Goal: Task Accomplishment & Management: Use online tool/utility

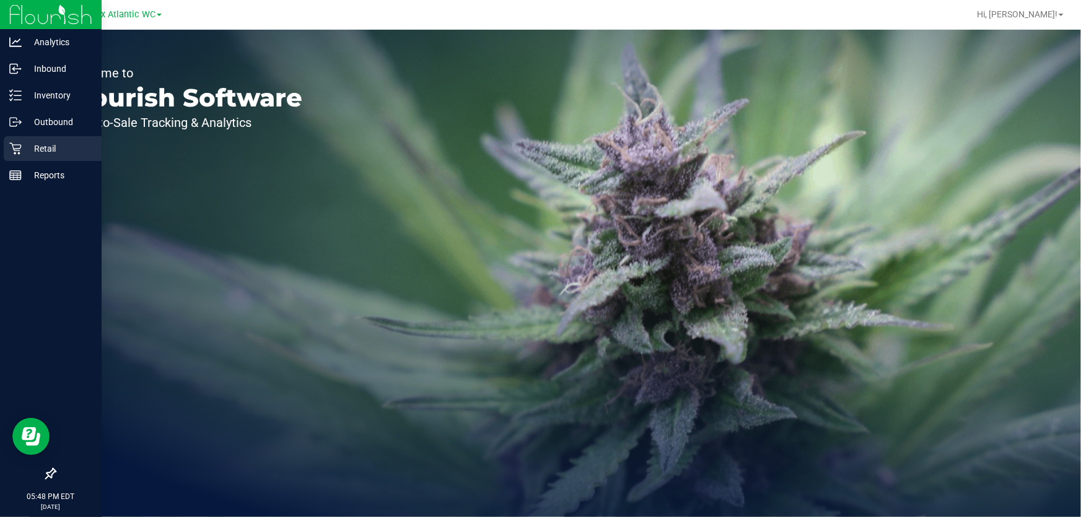
click at [68, 142] on p "Retail" at bounding box center [59, 148] width 74 height 15
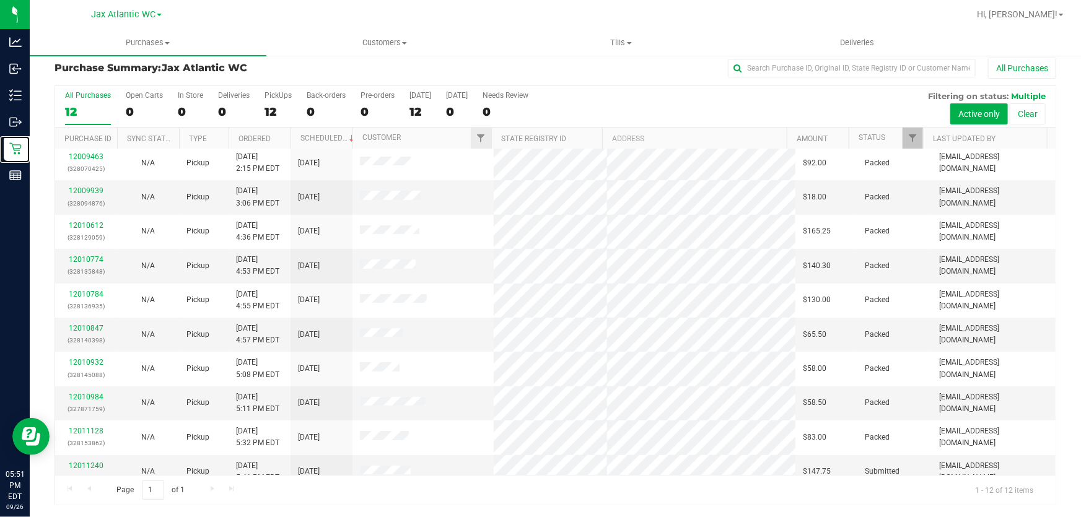
scroll to position [84, 0]
click at [80, 461] on link "12011240" at bounding box center [86, 465] width 35 height 9
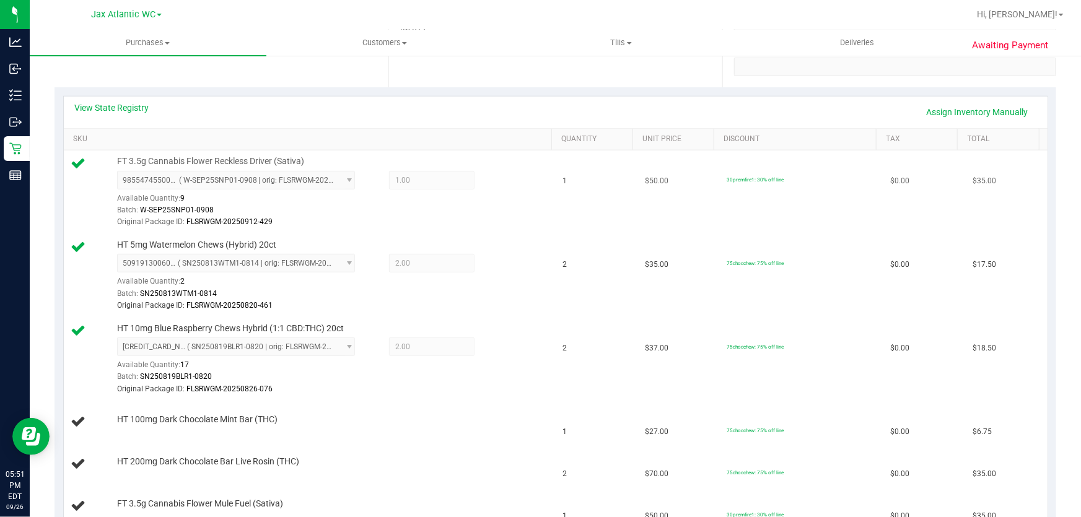
scroll to position [291, 0]
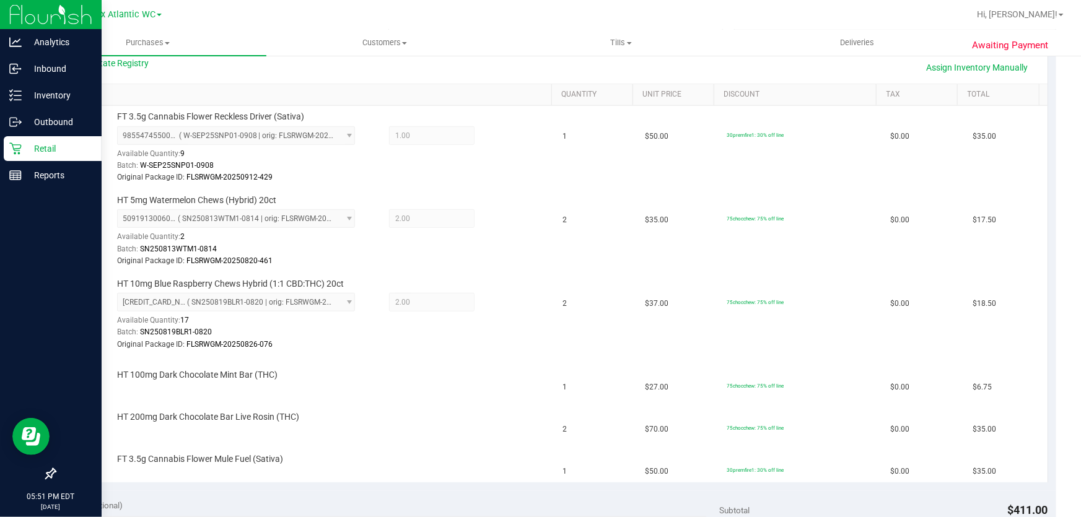
click at [62, 151] on p "Retail" at bounding box center [59, 148] width 74 height 15
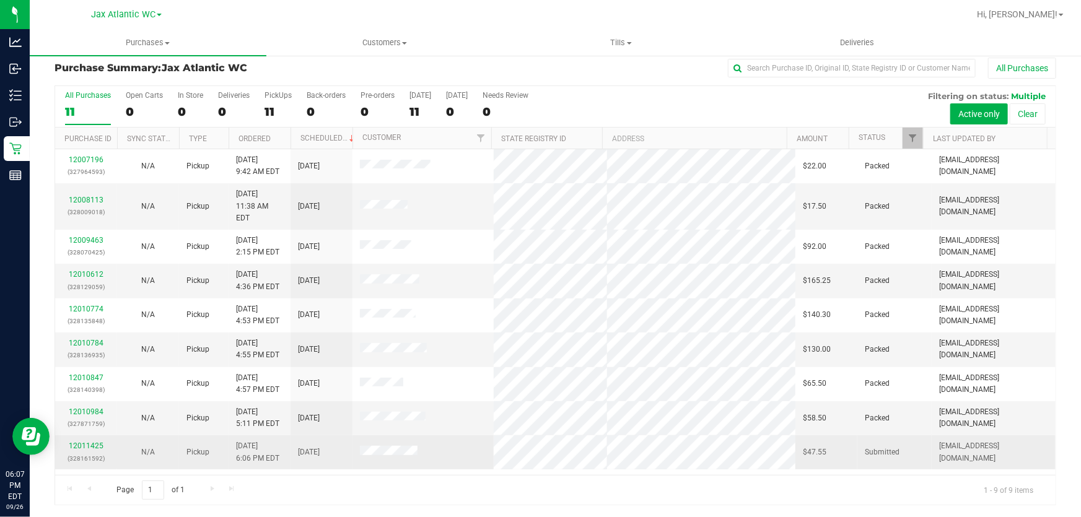
click at [74, 441] on div "12011425 (328161592)" at bounding box center [86, 453] width 47 height 24
click at [81, 442] on link "12011425" at bounding box center [86, 446] width 35 height 9
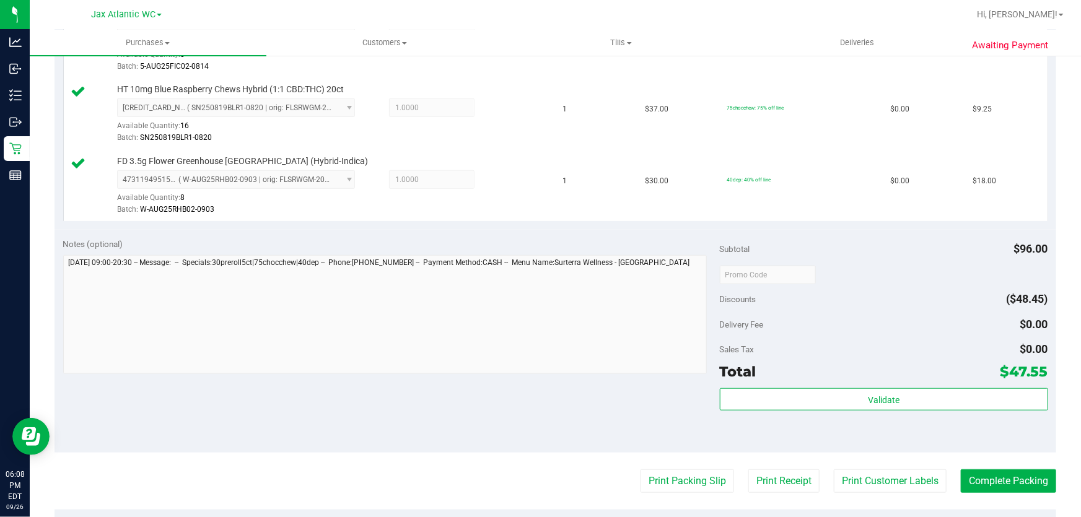
scroll to position [516, 0]
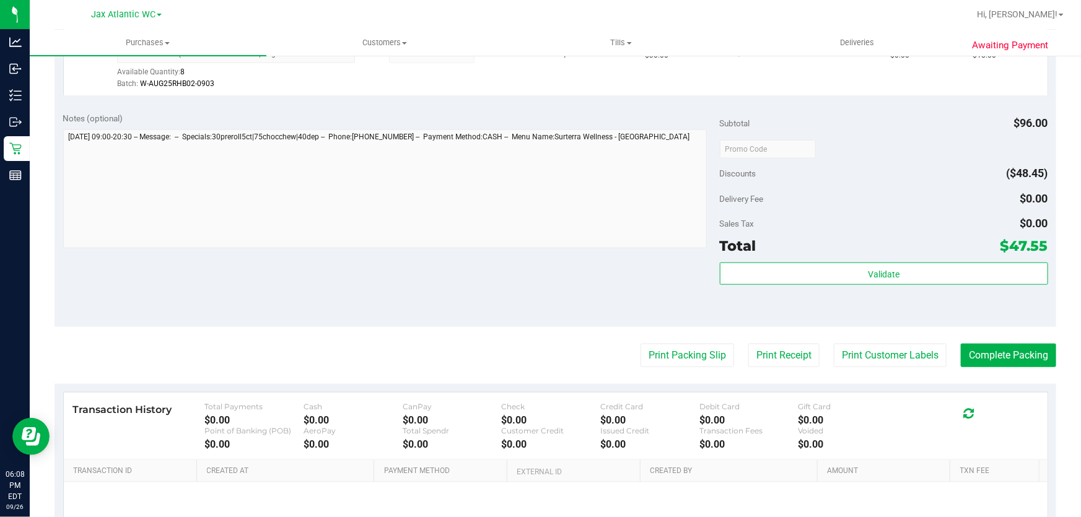
click at [803, 284] on div "Validate" at bounding box center [884, 291] width 328 height 56
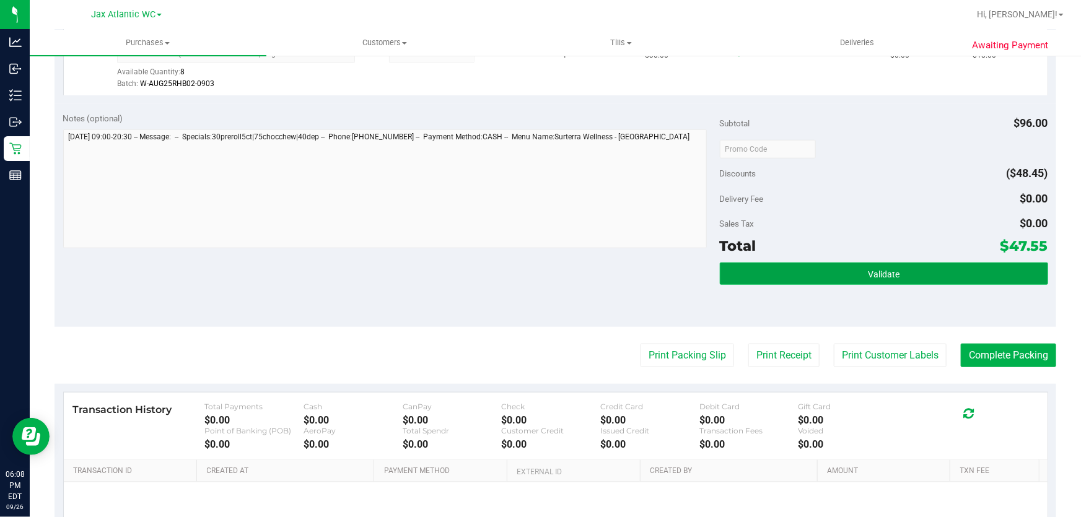
click at [861, 276] on button "Validate" at bounding box center [884, 274] width 328 height 22
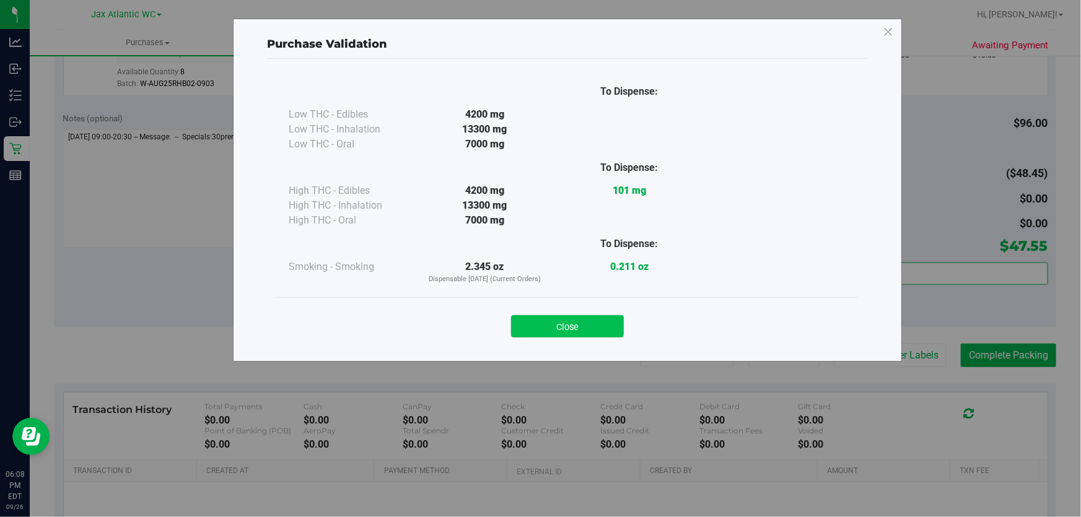
click at [568, 323] on button "Close" at bounding box center [567, 326] width 113 height 22
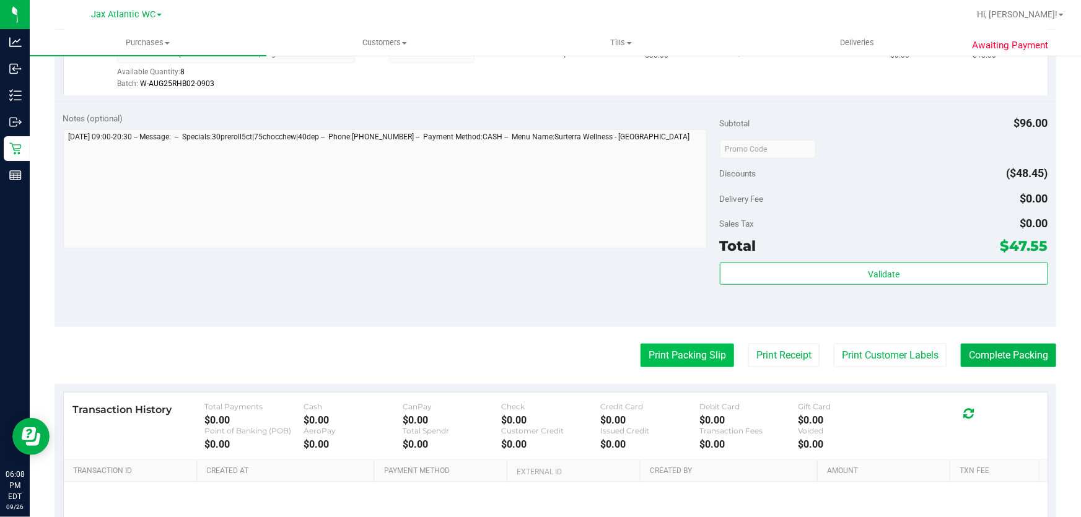
click at [657, 353] on button "Print Packing Slip" at bounding box center [688, 356] width 94 height 24
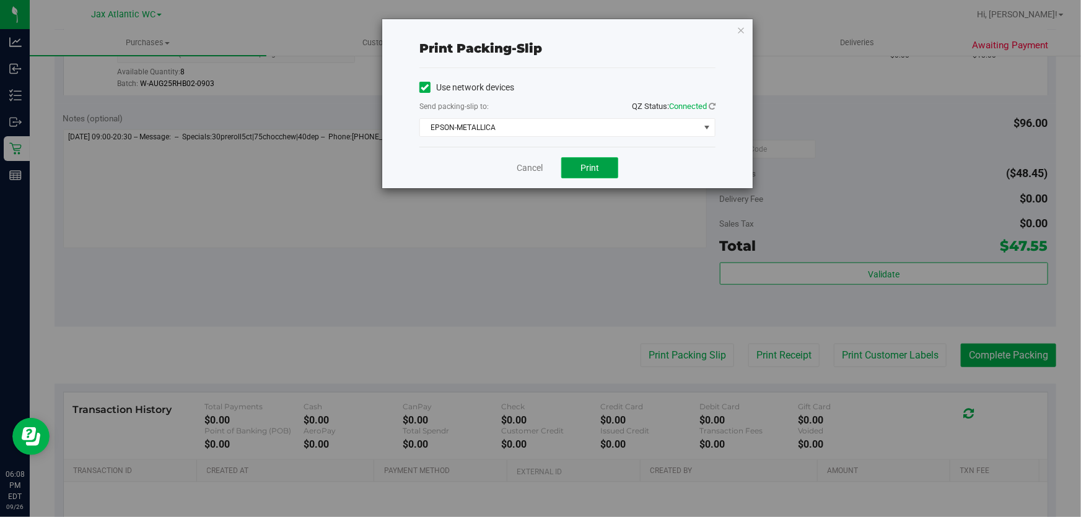
click at [573, 171] on button "Print" at bounding box center [589, 167] width 57 height 21
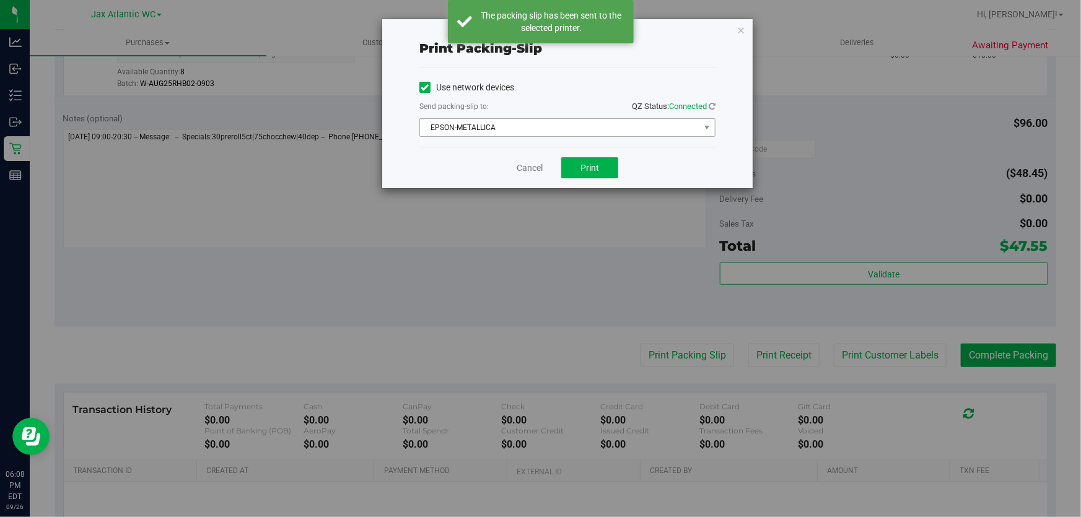
click at [521, 122] on span "EPSON-METALLICA" at bounding box center [559, 127] width 279 height 17
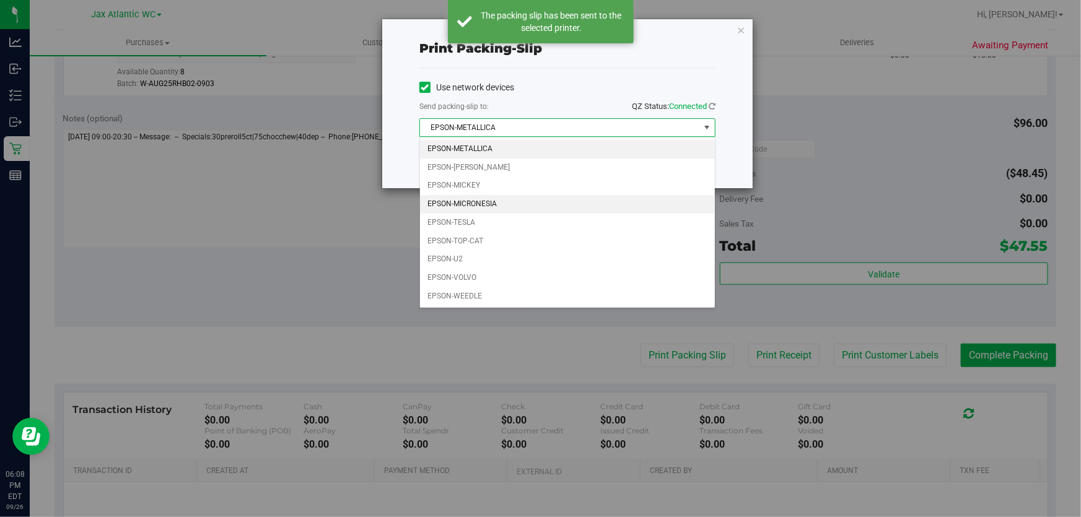
click at [503, 202] on li "EPSON-MICRONESIA" at bounding box center [567, 204] width 295 height 19
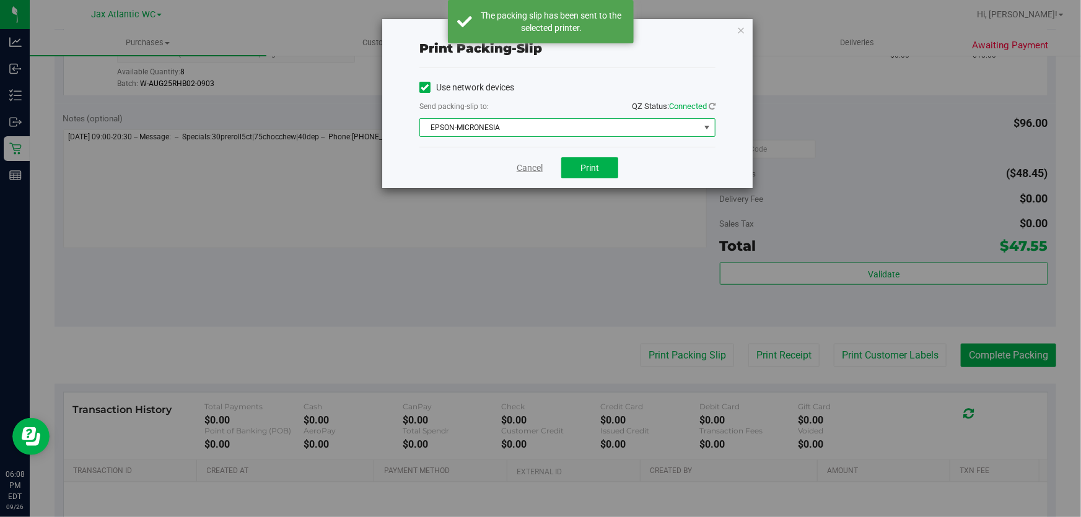
click at [535, 168] on link "Cancel" at bounding box center [530, 168] width 26 height 13
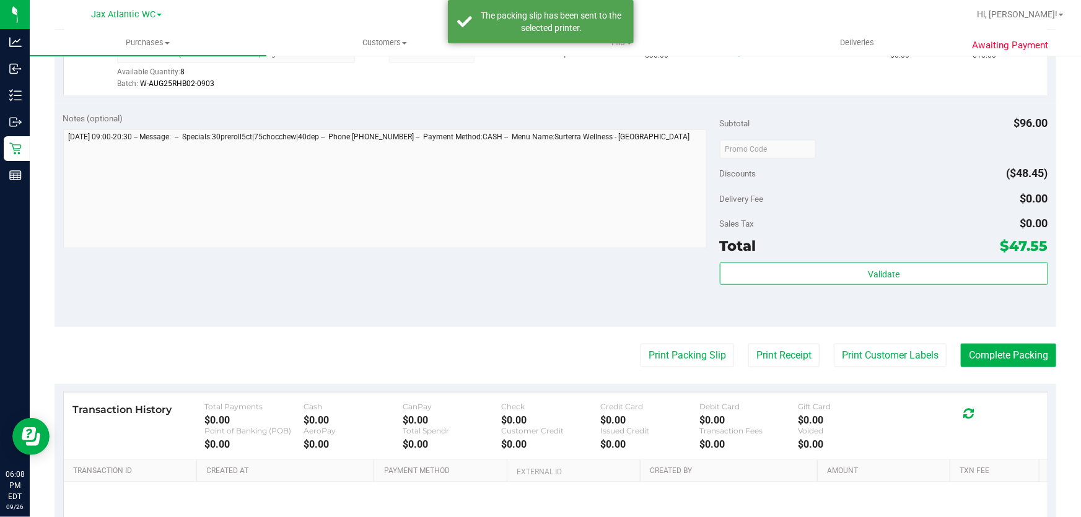
click at [999, 368] on purchase-details "Back Edit Purchase Cancel Purchase View Profile # 12011425 BioTrack ID: - Submi…" at bounding box center [556, 83] width 1002 height 1065
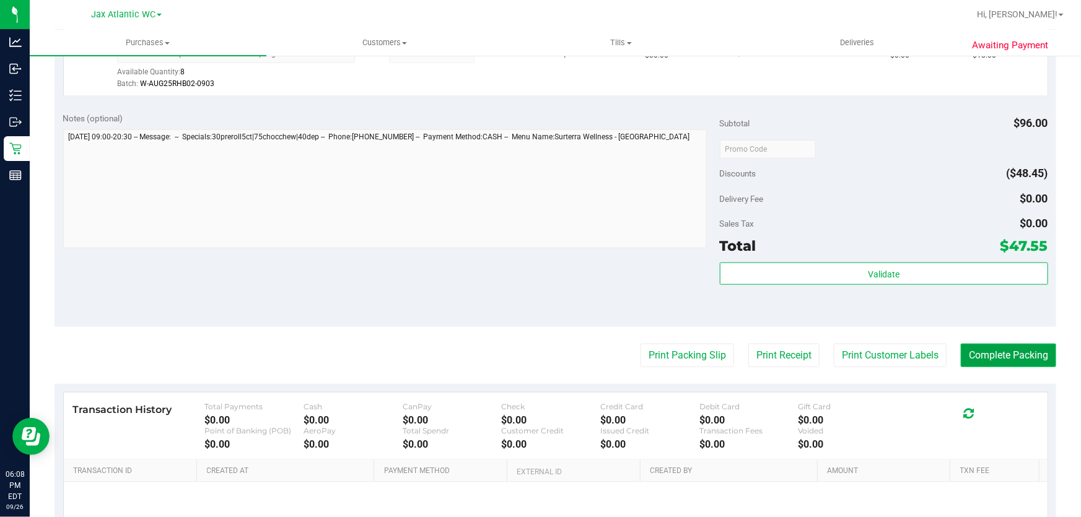
click at [996, 360] on button "Complete Packing" at bounding box center [1008, 356] width 95 height 24
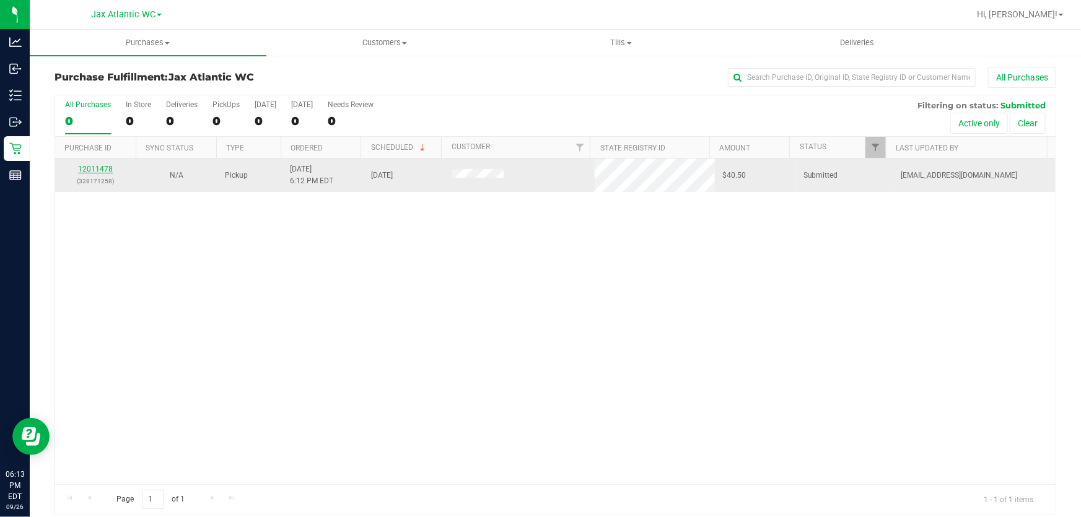
click at [99, 165] on link "12011478" at bounding box center [95, 169] width 35 height 9
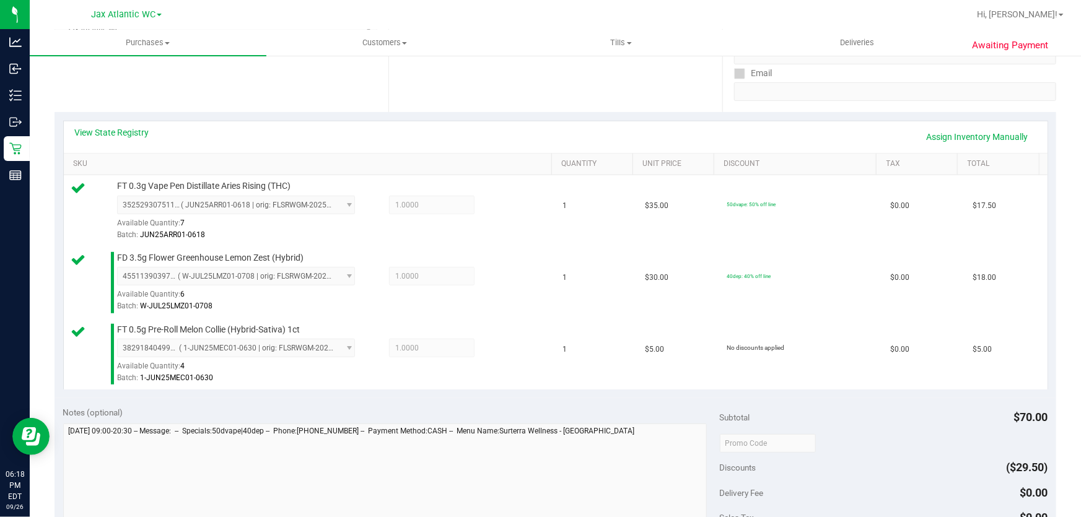
scroll to position [394, 0]
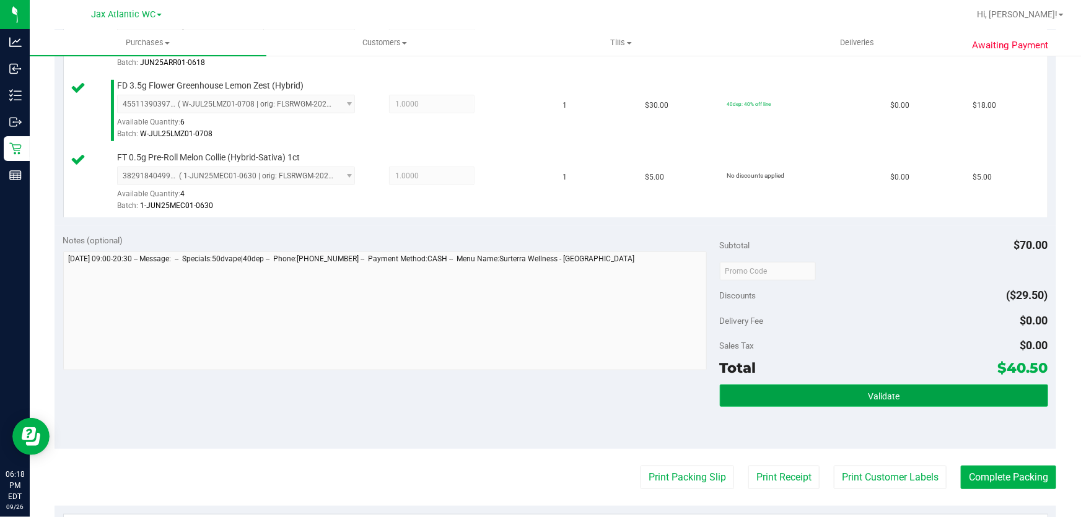
click at [892, 392] on span "Validate" at bounding box center [884, 397] width 32 height 10
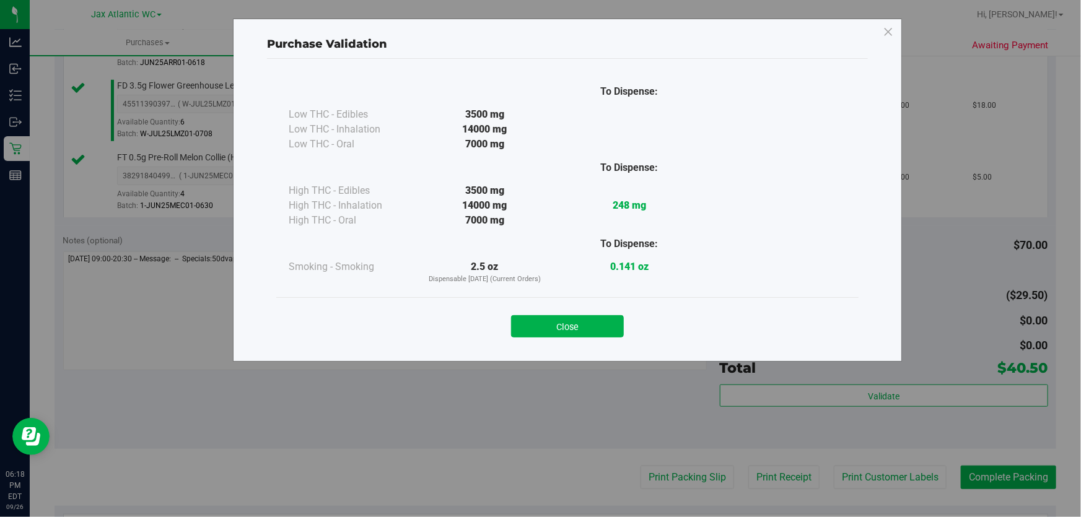
click at [604, 331] on button "Close" at bounding box center [567, 326] width 113 height 22
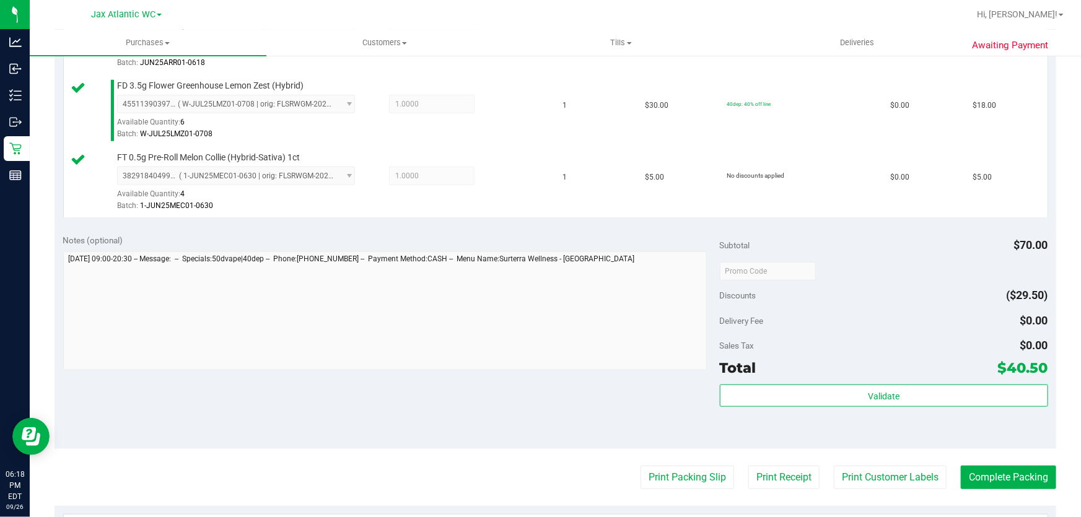
click at [675, 459] on purchase-details "Back Edit Purchase Cancel Purchase View Profile # 12011478 BioTrack ID: - Submi…" at bounding box center [556, 205] width 1002 height 1065
click at [681, 471] on button "Print Packing Slip" at bounding box center [688, 478] width 94 height 24
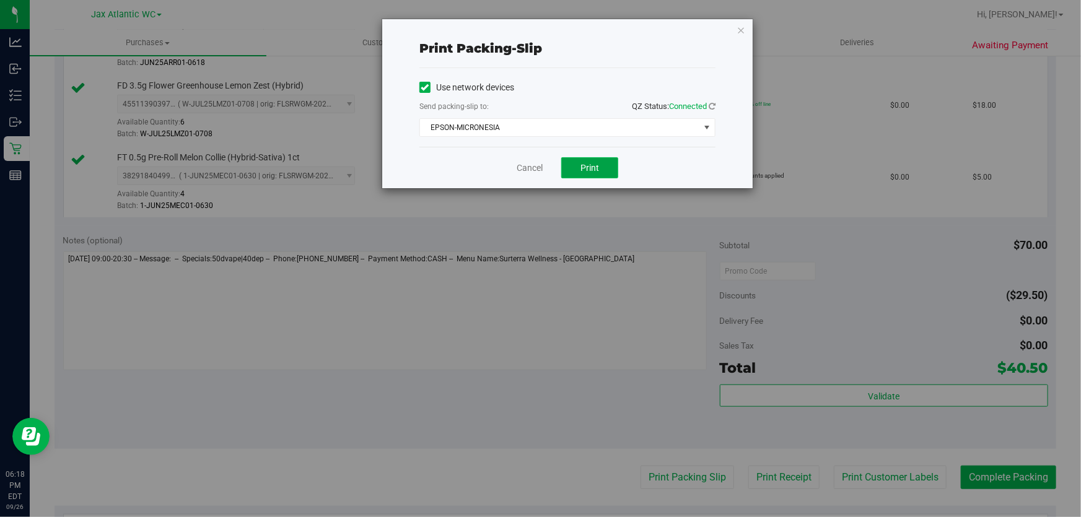
click at [586, 163] on span "Print" at bounding box center [590, 168] width 19 height 10
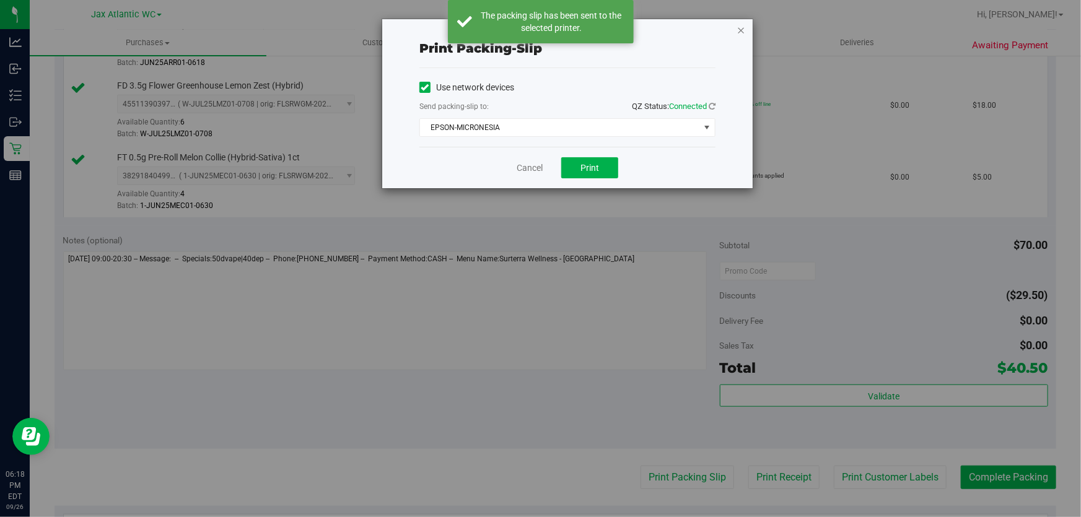
click at [737, 35] on icon "button" at bounding box center [741, 29] width 9 height 15
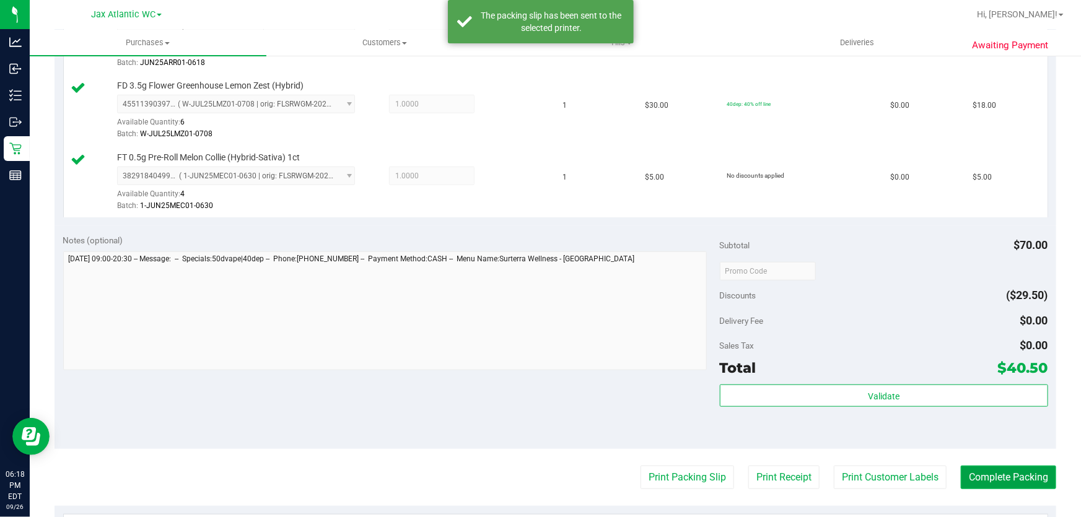
click at [992, 477] on button "Complete Packing" at bounding box center [1008, 478] width 95 height 24
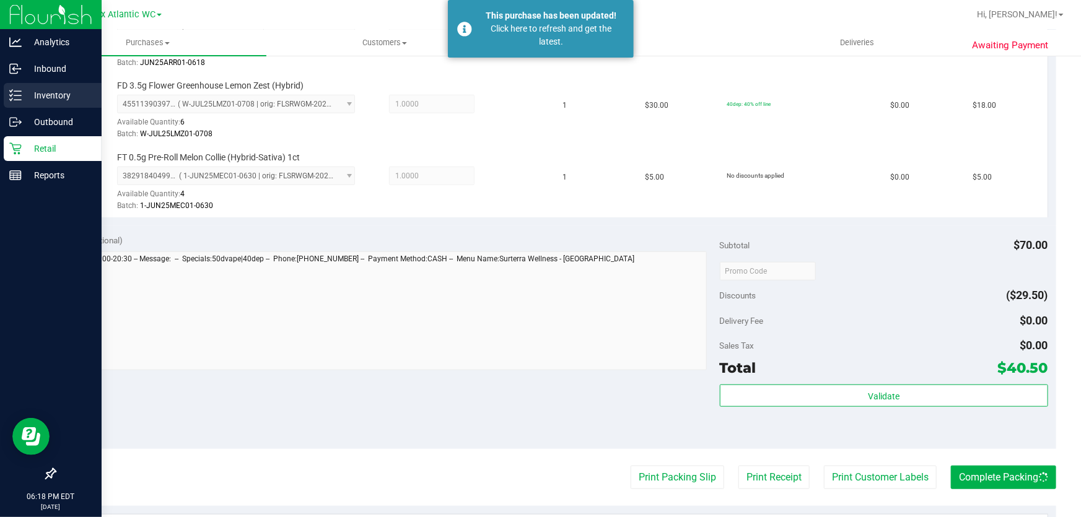
click at [63, 96] on p "Inventory" at bounding box center [59, 95] width 74 height 15
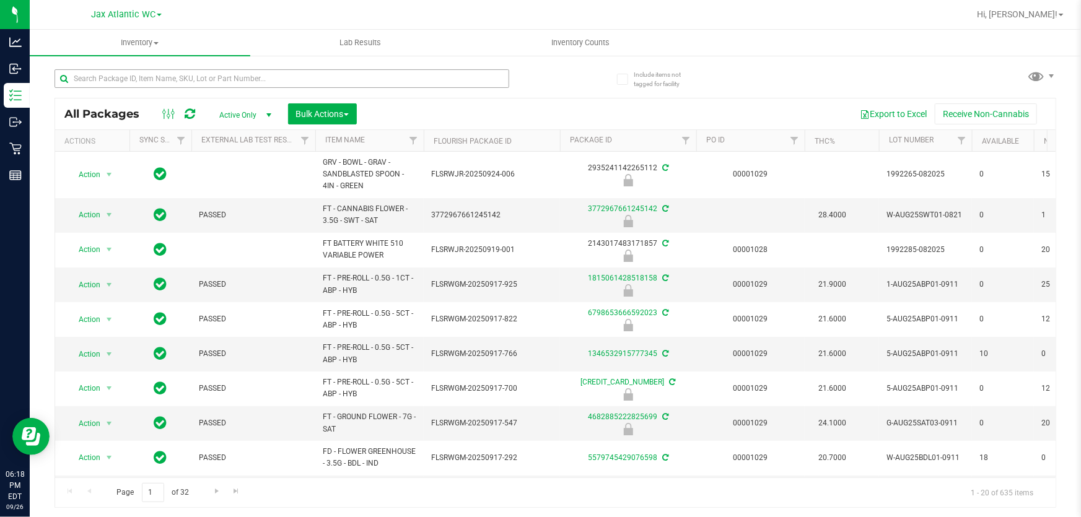
click at [149, 75] on div at bounding box center [305, 78] width 501 height 40
click at [149, 78] on input "text" at bounding box center [282, 78] width 455 height 19
type input "cuw"
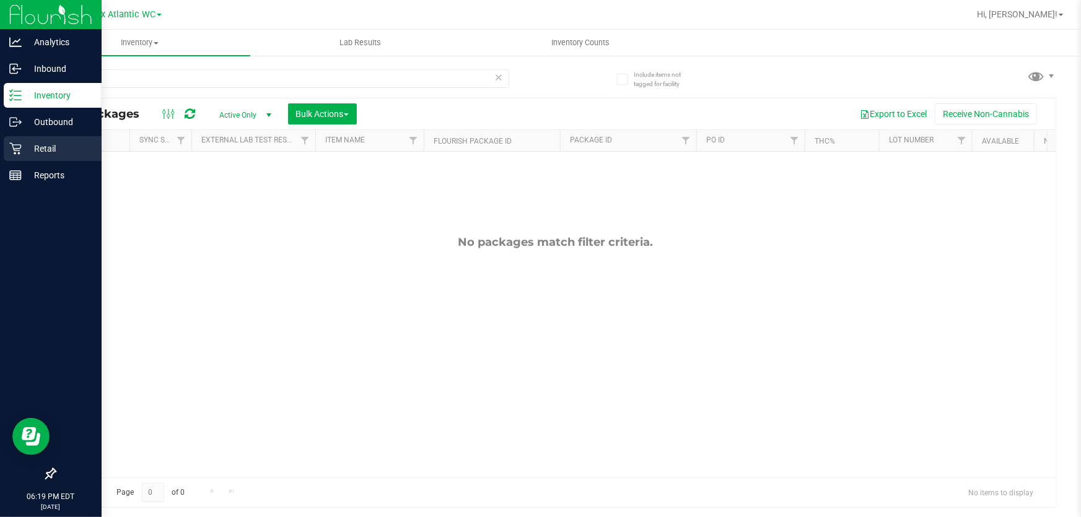
click at [50, 145] on p "Retail" at bounding box center [59, 148] width 74 height 15
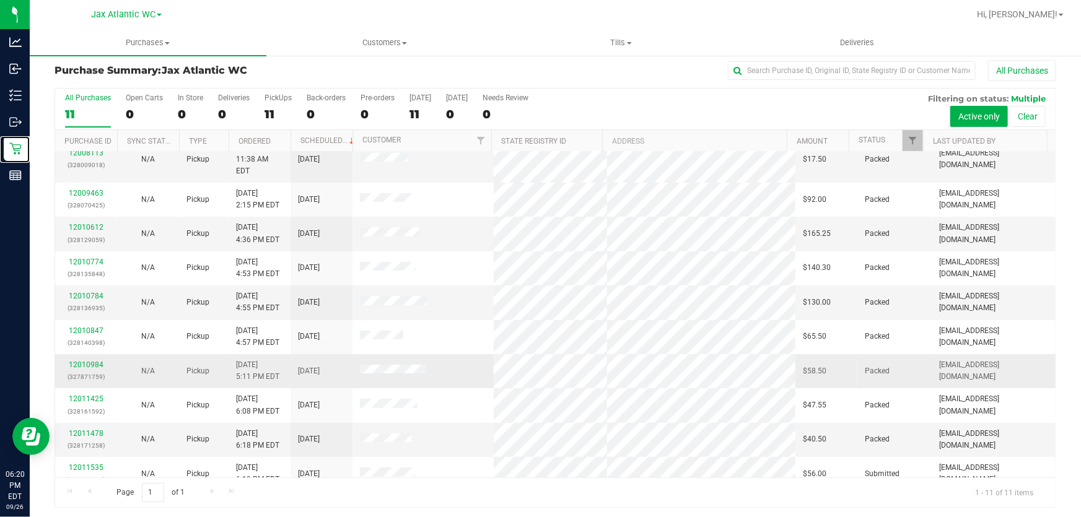
scroll to position [9, 0]
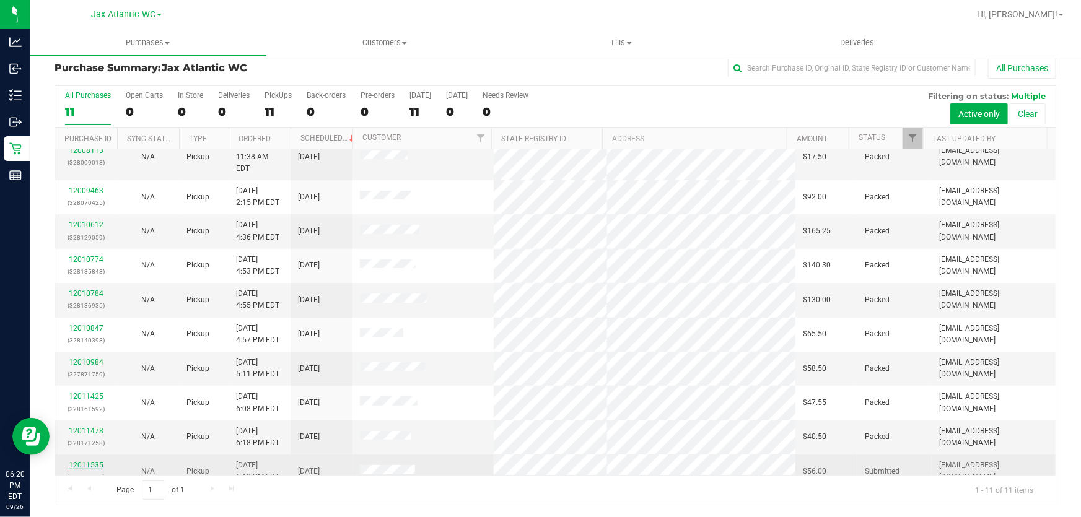
click at [93, 461] on link "12011535" at bounding box center [86, 465] width 35 height 9
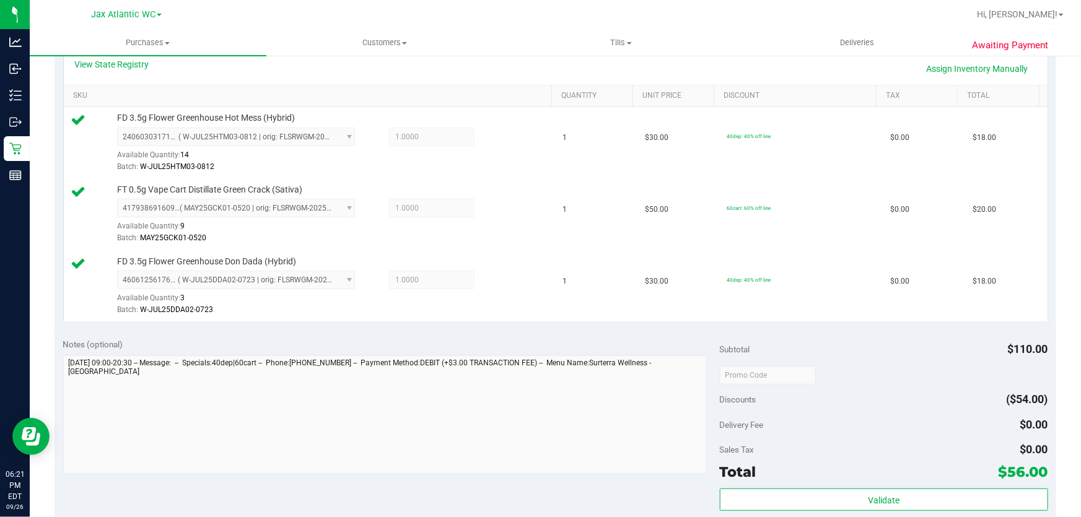
scroll to position [291, 0]
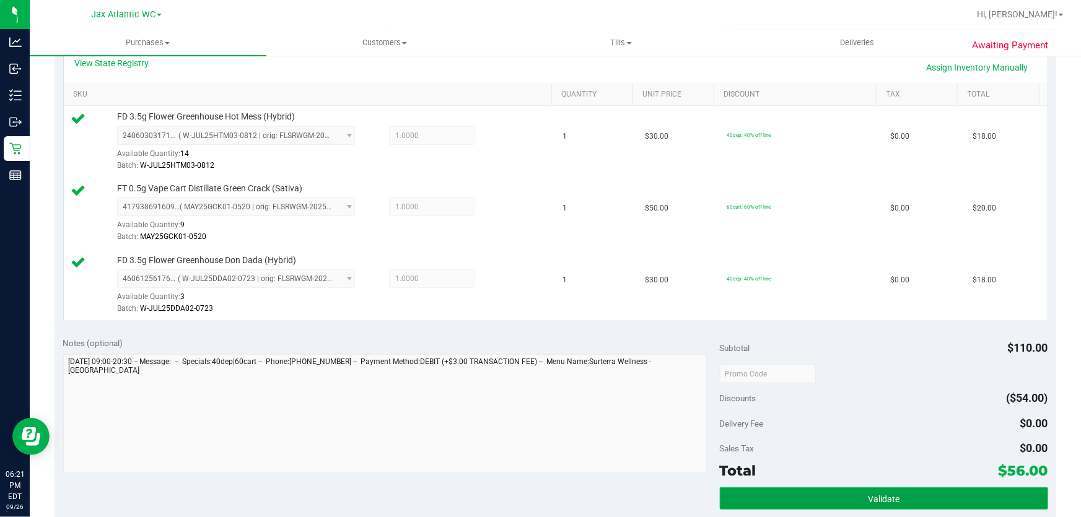
click at [887, 503] on button "Validate" at bounding box center [884, 499] width 328 height 22
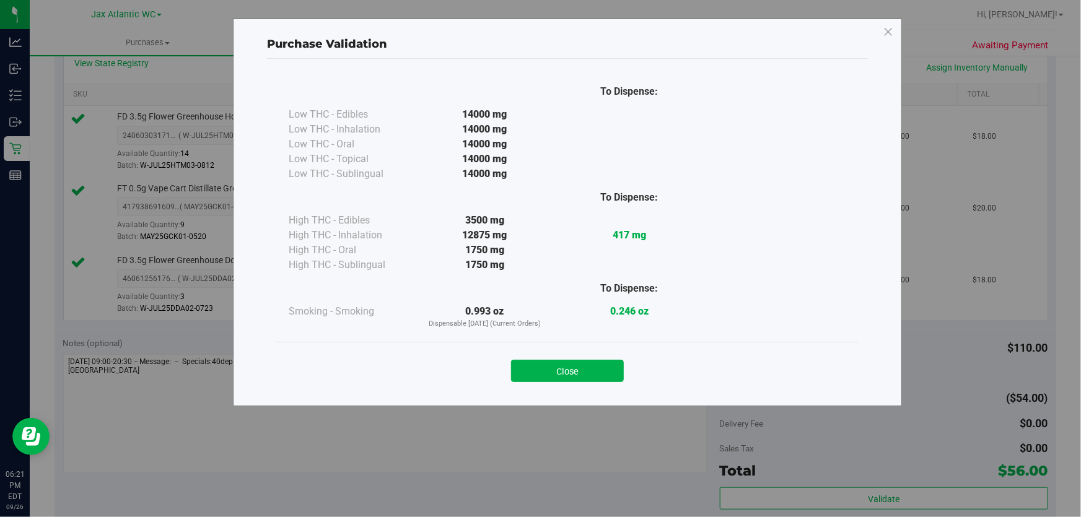
click at [568, 371] on button "Close" at bounding box center [567, 371] width 113 height 22
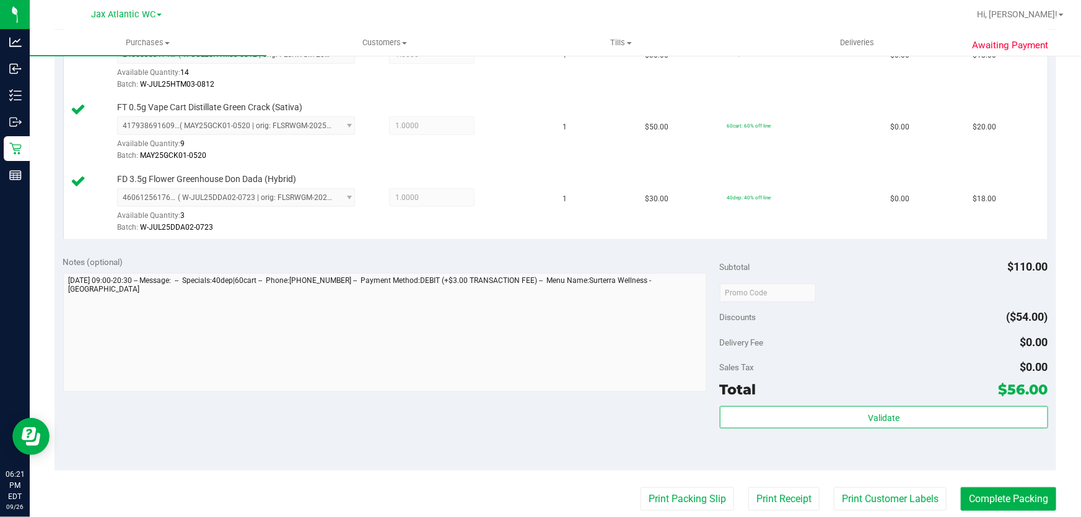
scroll to position [460, 0]
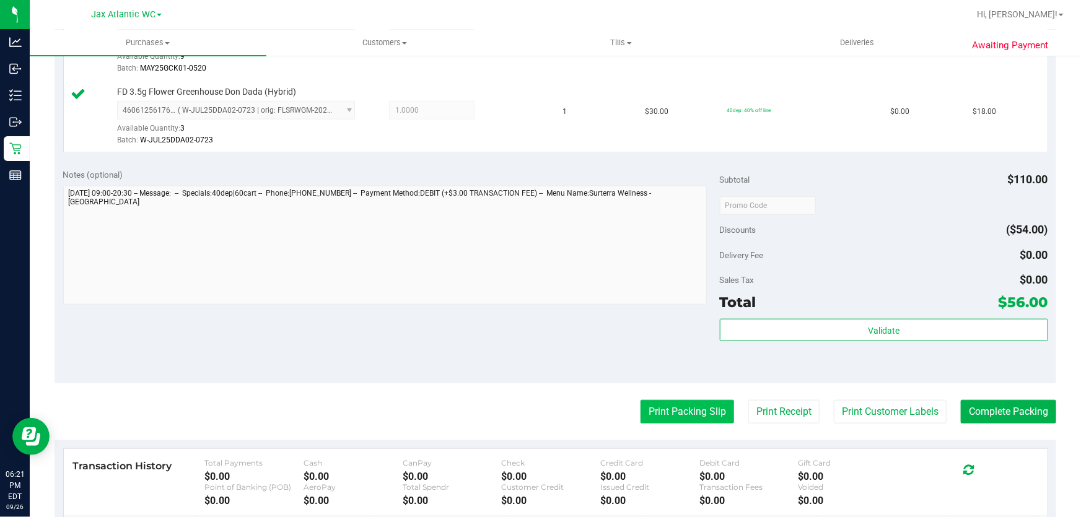
click at [688, 414] on button "Print Packing Slip" at bounding box center [688, 412] width 94 height 24
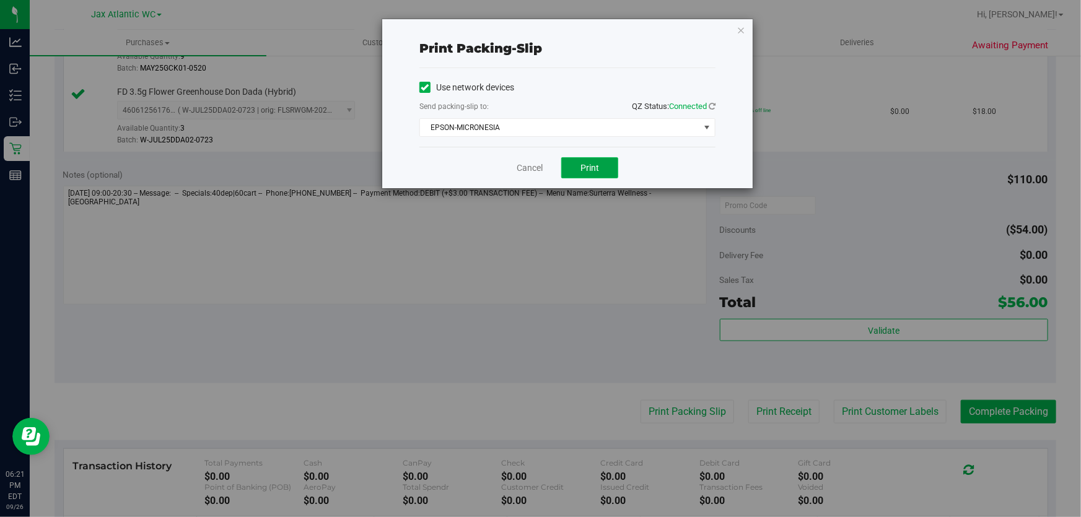
click at [581, 161] on button "Print" at bounding box center [589, 167] width 57 height 21
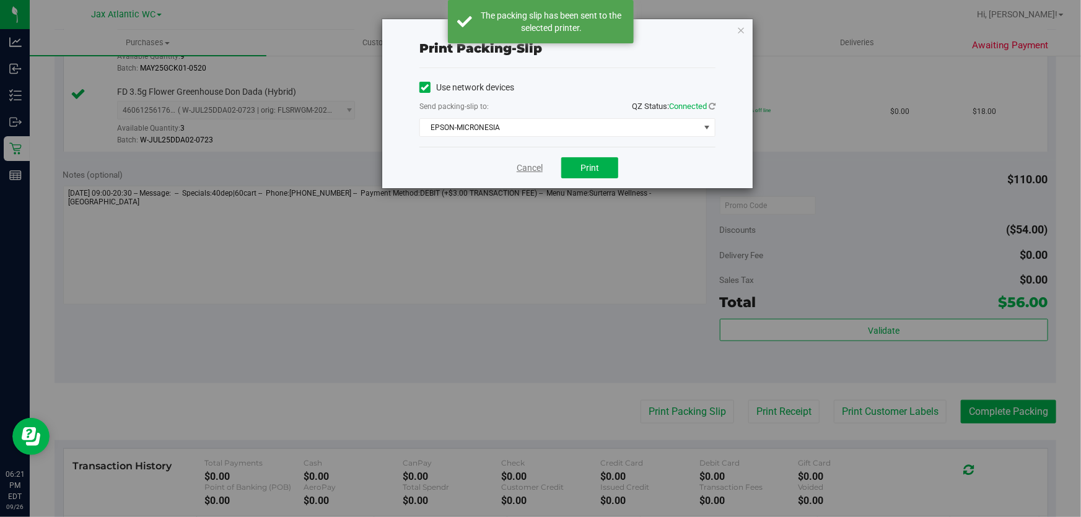
click at [535, 169] on link "Cancel" at bounding box center [530, 168] width 26 height 13
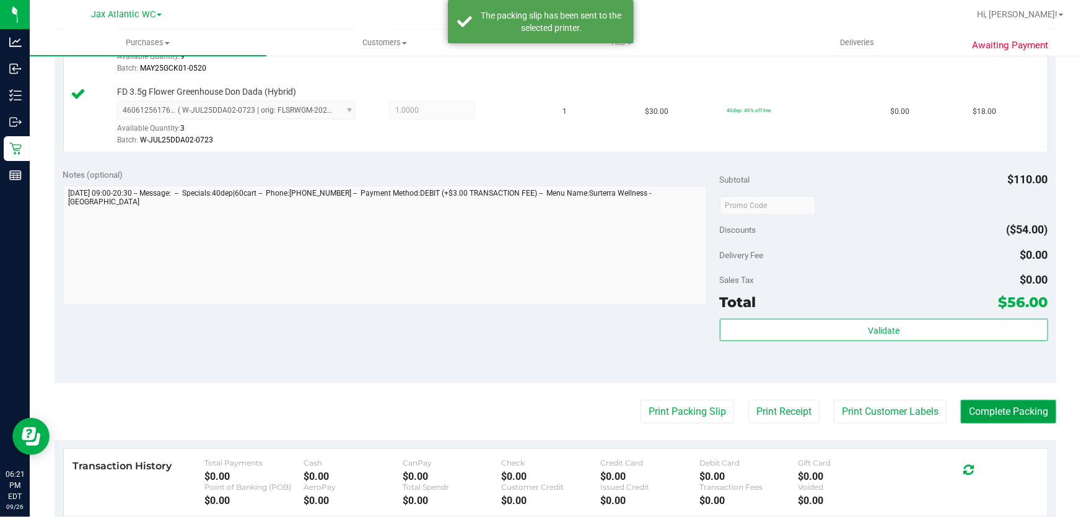
click at [985, 413] on button "Complete Packing" at bounding box center [1008, 412] width 95 height 24
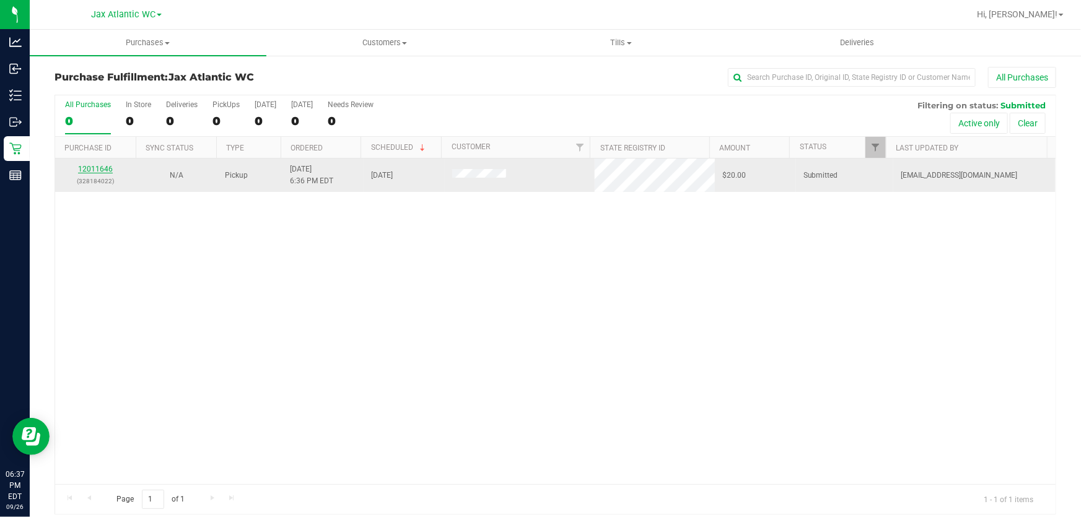
click at [90, 167] on link "12011646" at bounding box center [95, 169] width 35 height 9
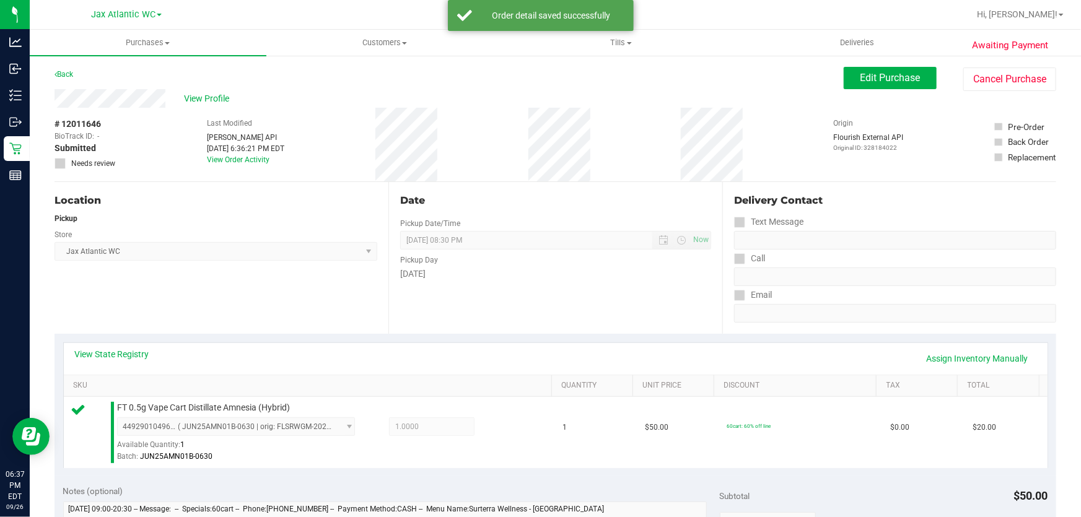
scroll to position [281, 0]
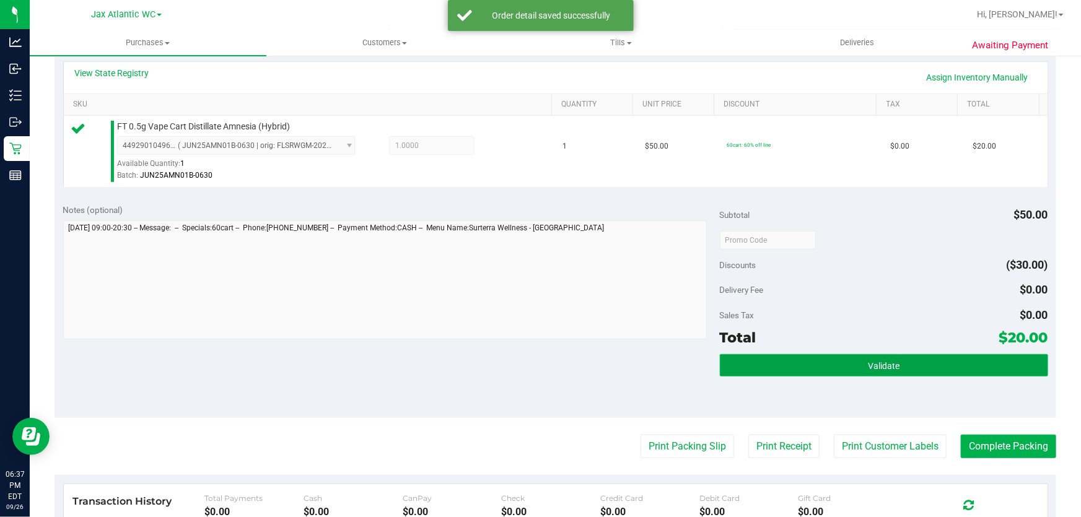
click at [899, 359] on button "Validate" at bounding box center [884, 365] width 328 height 22
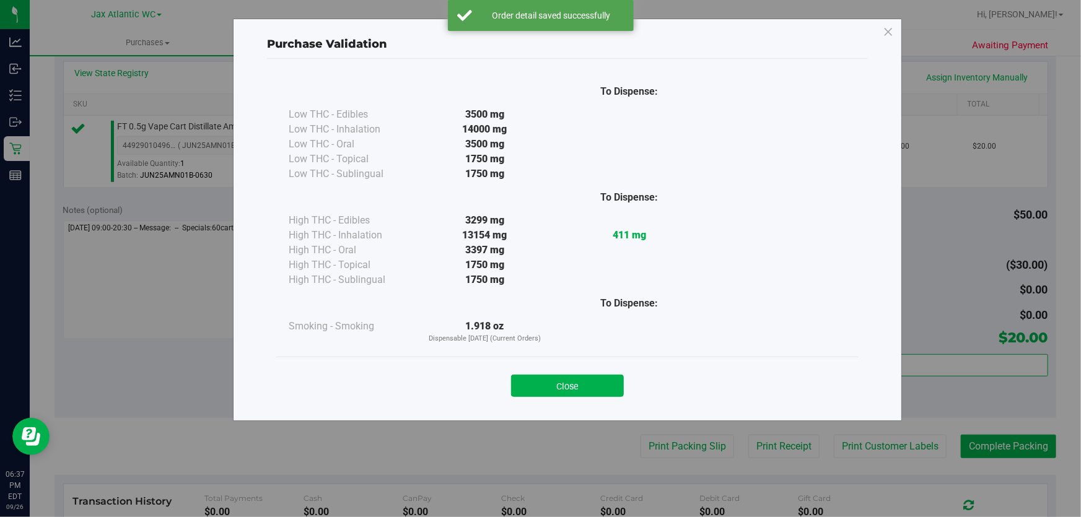
click at [587, 391] on button "Close" at bounding box center [567, 386] width 113 height 22
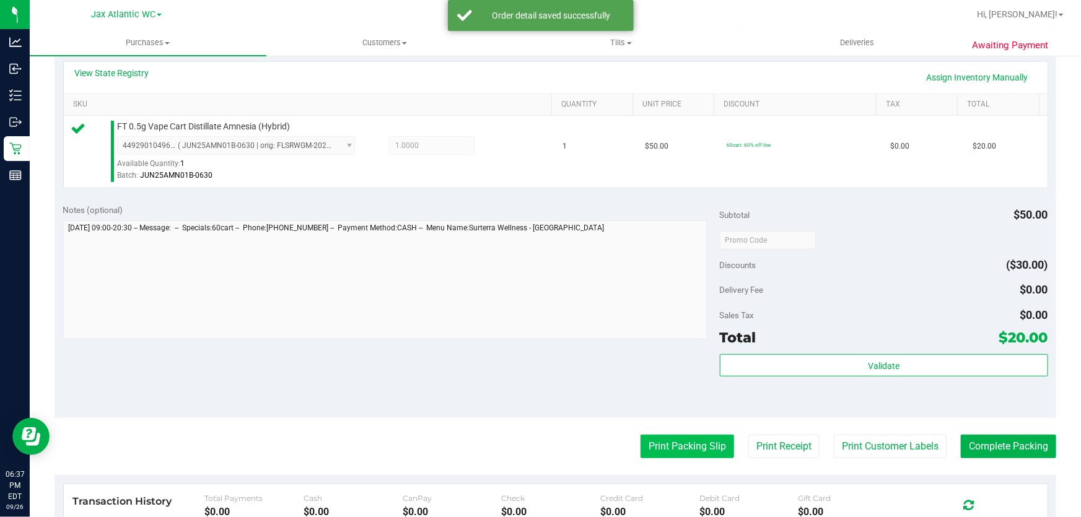
click at [645, 449] on button "Print Packing Slip" at bounding box center [688, 447] width 94 height 24
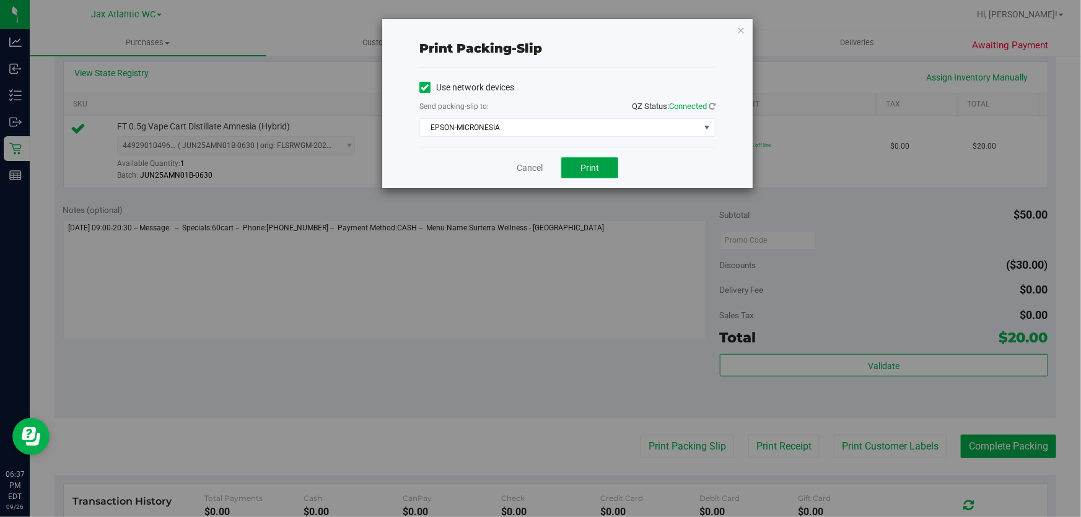
click at [594, 164] on span "Print" at bounding box center [590, 168] width 19 height 10
click at [531, 169] on link "Cancel" at bounding box center [530, 168] width 26 height 13
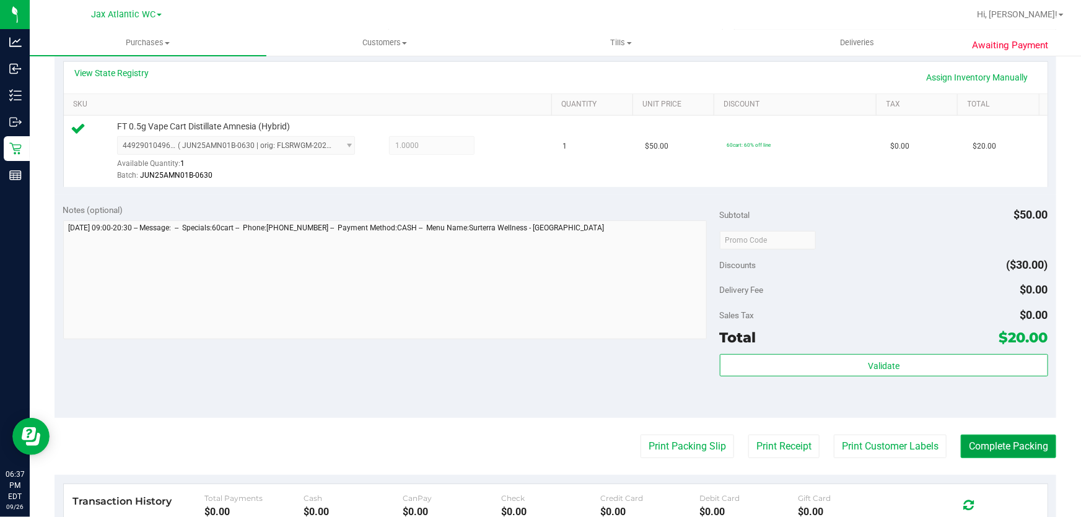
click at [1014, 454] on button "Complete Packing" at bounding box center [1008, 447] width 95 height 24
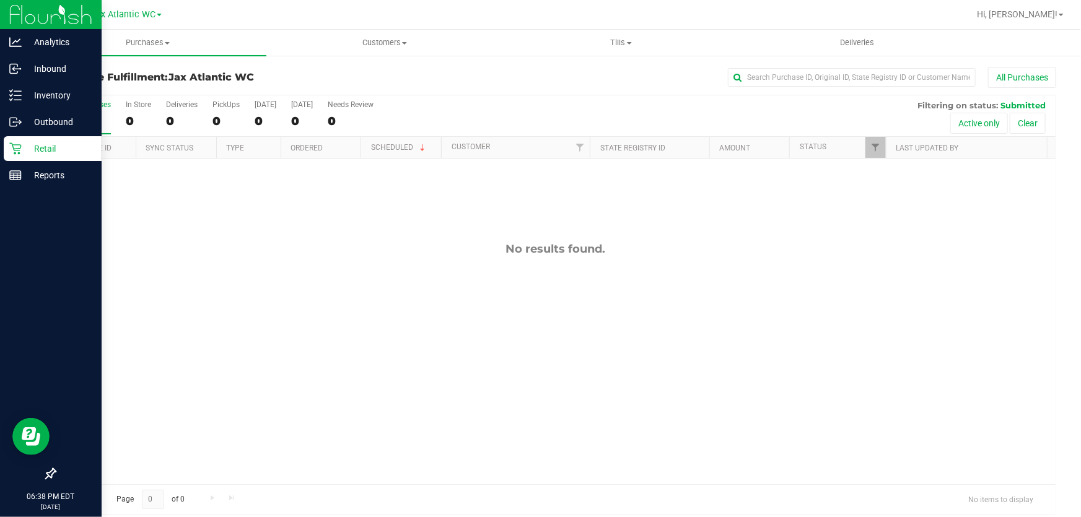
click at [17, 147] on icon at bounding box center [15, 149] width 12 height 12
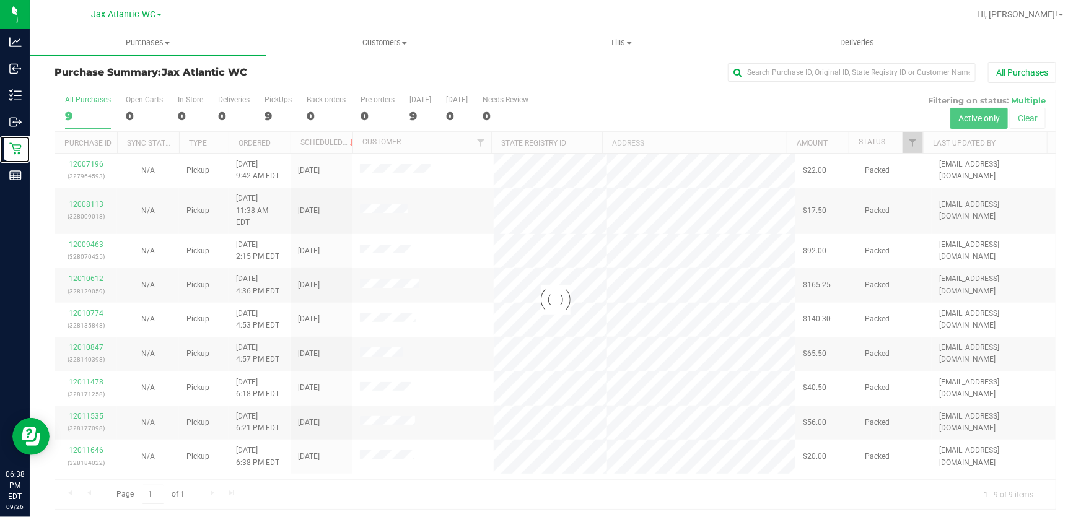
scroll to position [9, 0]
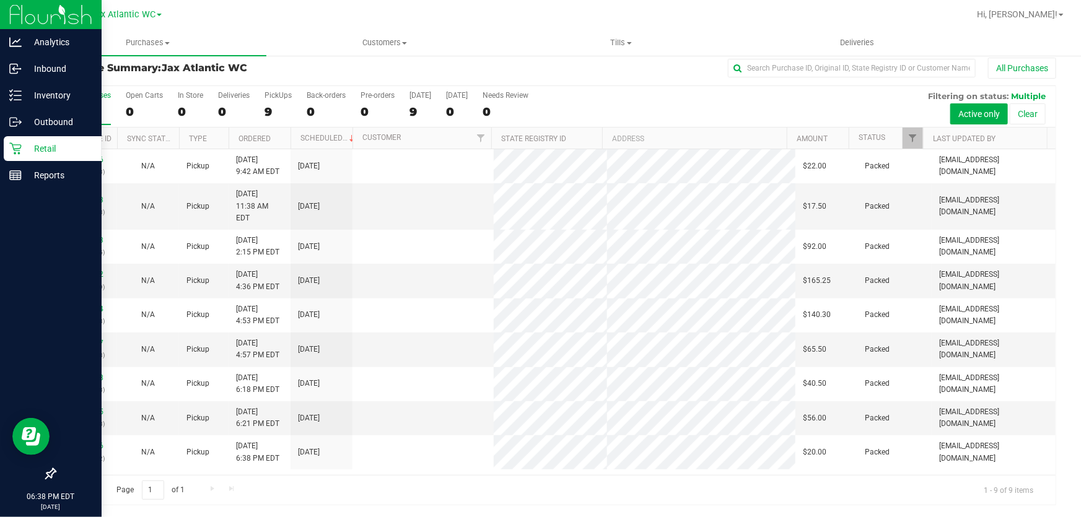
click at [22, 152] on p "Retail" at bounding box center [59, 148] width 74 height 15
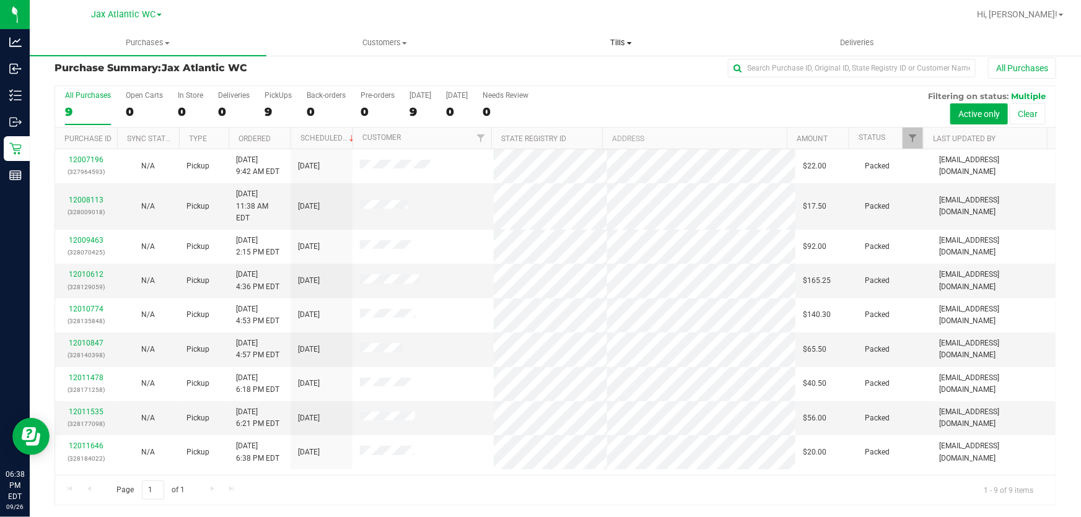
click at [619, 40] on span "Tills" at bounding box center [621, 42] width 235 height 11
click at [576, 76] on span "Manage tills" at bounding box center [545, 74] width 84 height 11
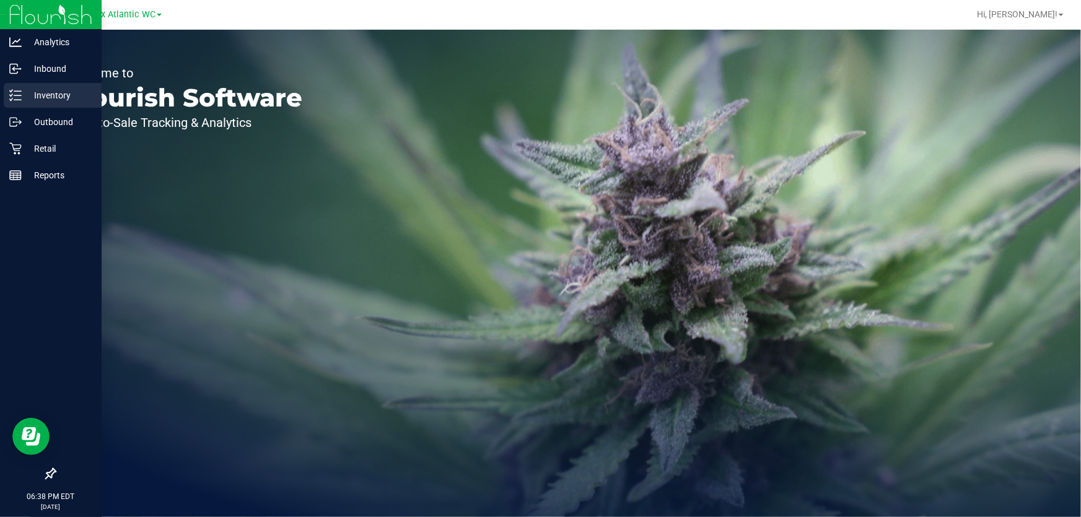
click at [49, 93] on p "Inventory" at bounding box center [59, 95] width 74 height 15
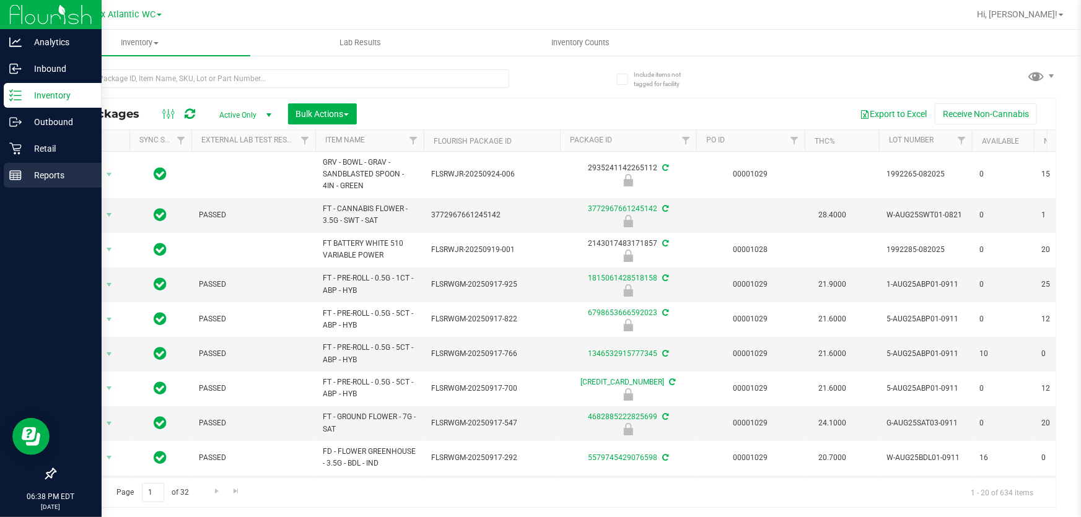
click at [23, 178] on p "Reports" at bounding box center [59, 175] width 74 height 15
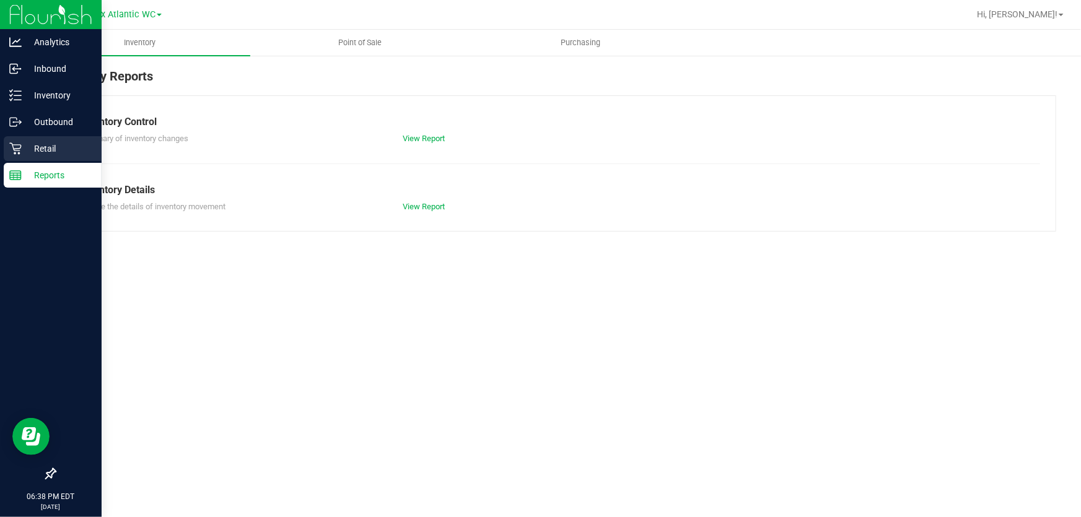
click at [50, 152] on p "Retail" at bounding box center [59, 148] width 74 height 15
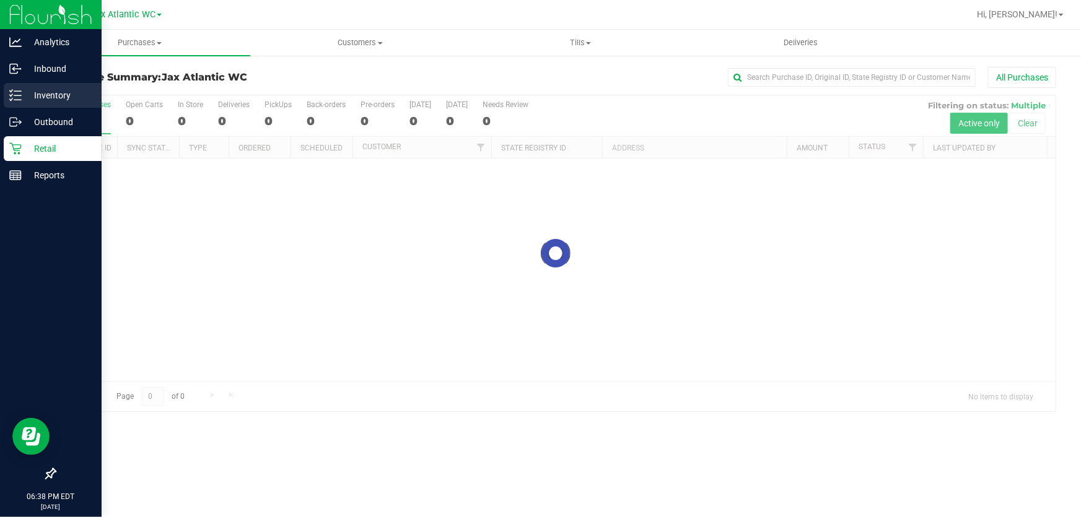
click at [86, 95] on p "Inventory" at bounding box center [59, 95] width 74 height 15
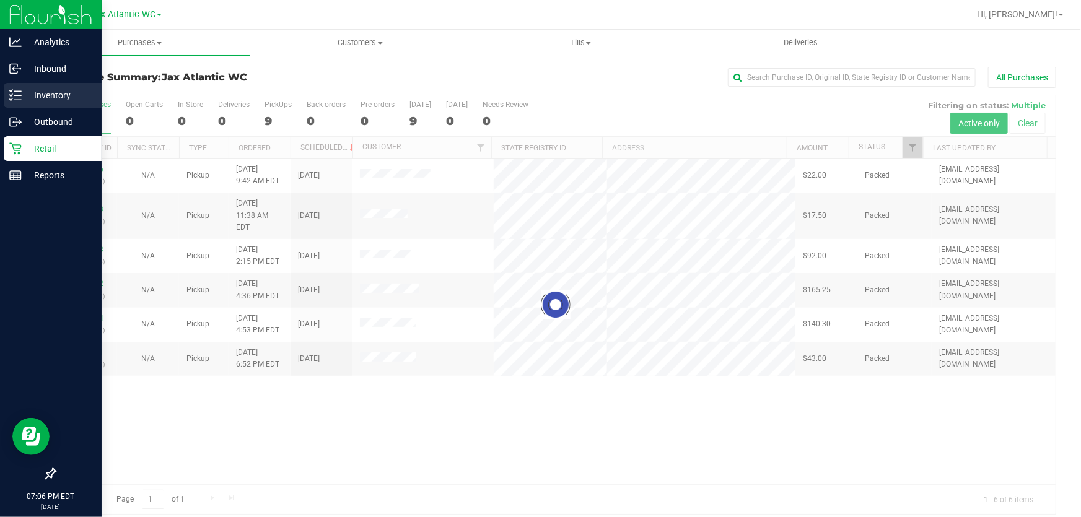
click at [18, 94] on icon at bounding box center [15, 95] width 12 height 12
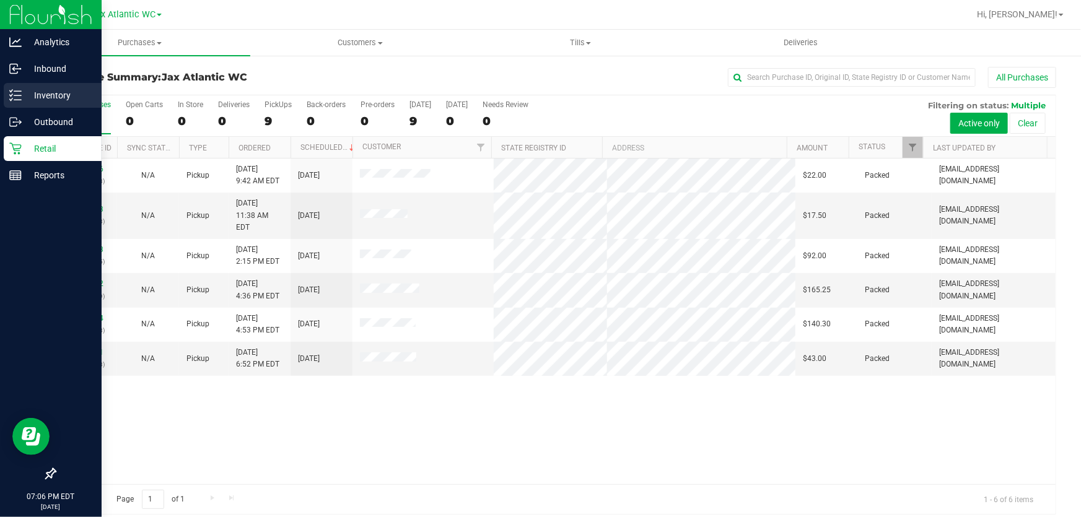
click at [42, 84] on div "Inventory" at bounding box center [53, 95] width 98 height 25
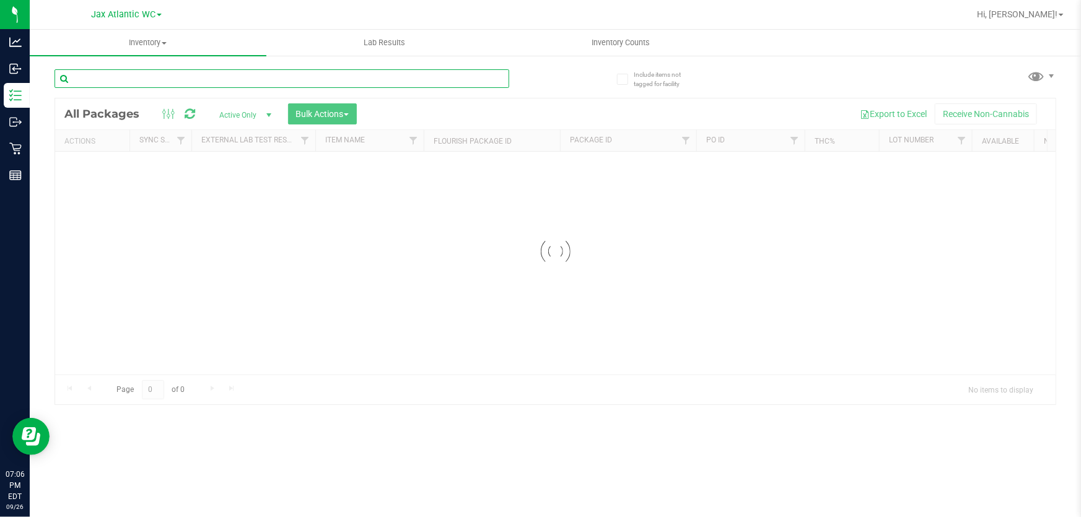
click at [225, 77] on input "text" at bounding box center [282, 78] width 455 height 19
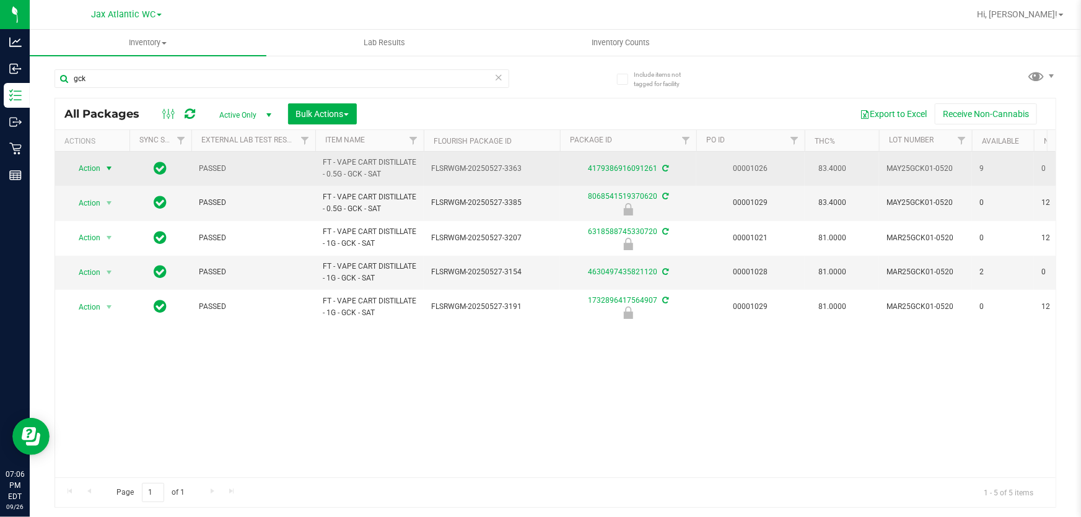
click at [86, 170] on span "Action" at bounding box center [84, 168] width 33 height 17
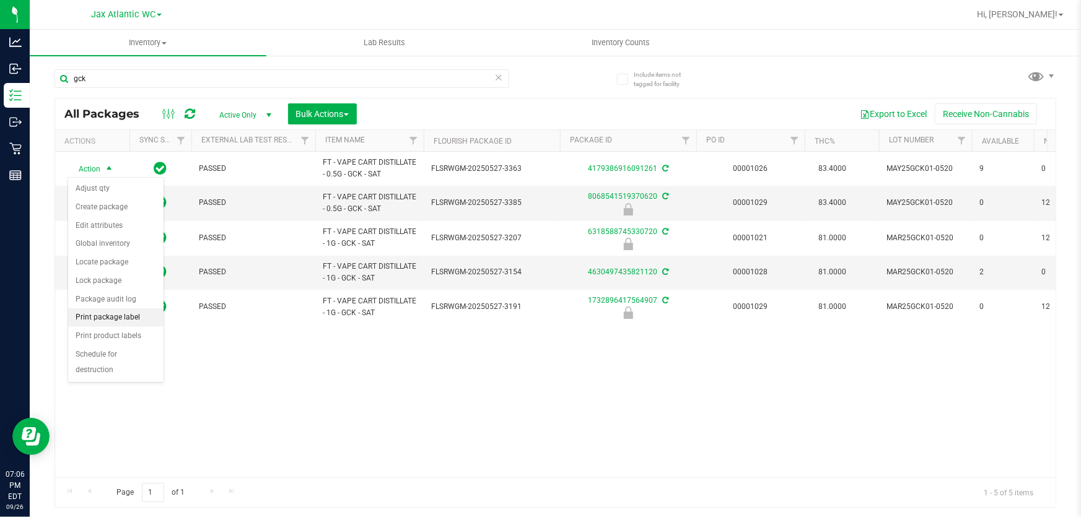
click at [137, 317] on li "Print package label" at bounding box center [115, 318] width 95 height 19
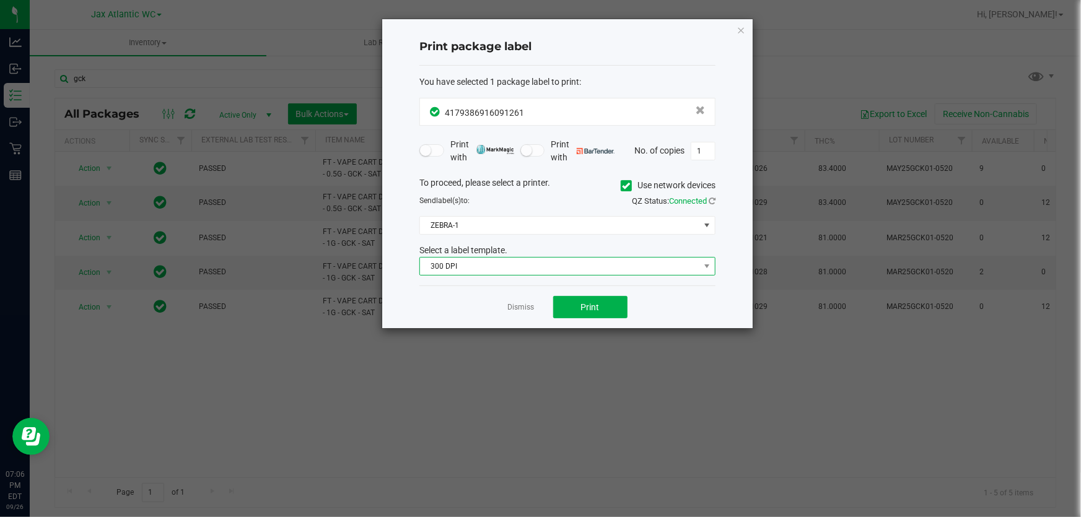
click at [515, 266] on span "300 DPI" at bounding box center [559, 266] width 279 height 17
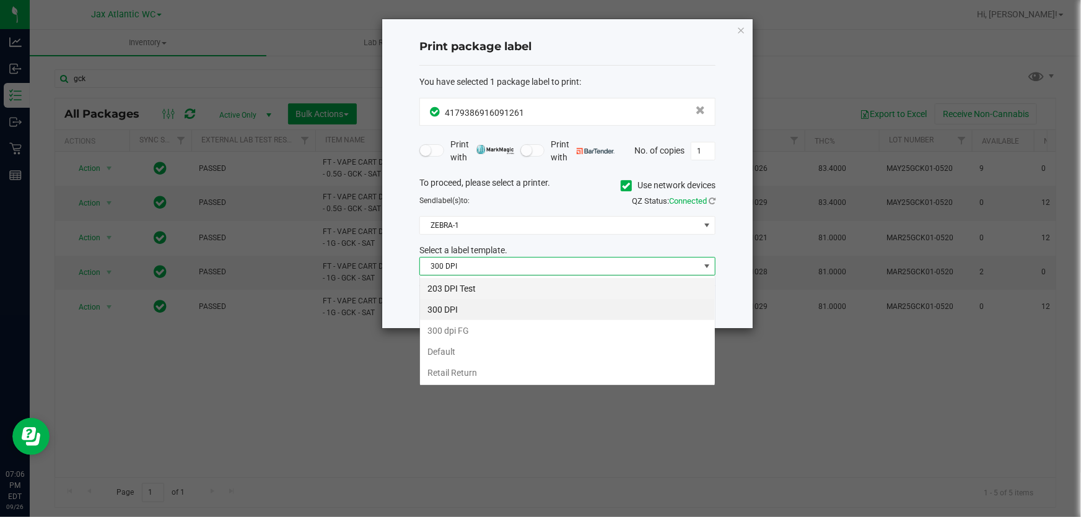
scroll to position [19, 296]
drag, startPoint x: 454, startPoint y: 294, endPoint x: 465, endPoint y: 271, distance: 25.2
click at [454, 294] on li "203 DPI Test" at bounding box center [567, 288] width 295 height 21
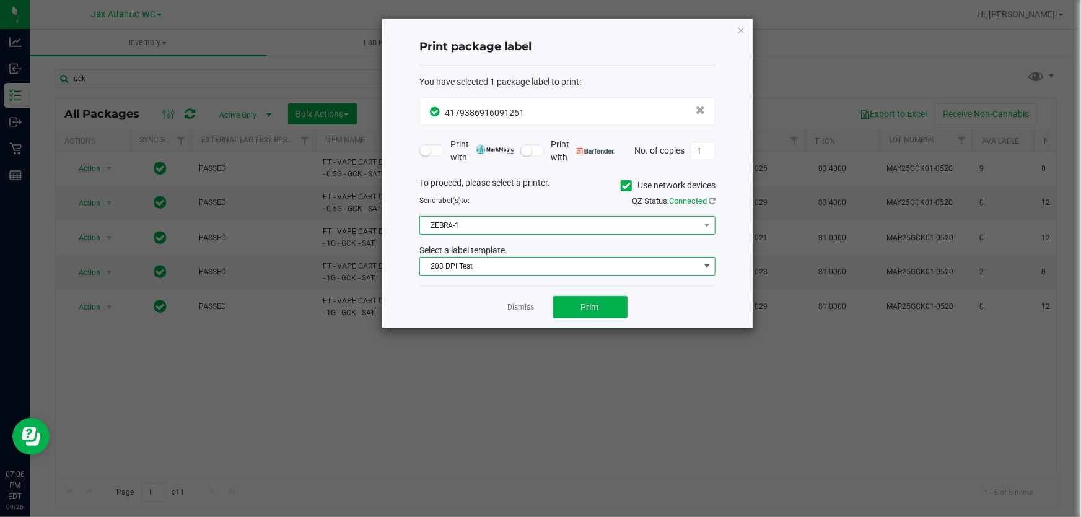
click at [471, 226] on span "ZEBRA-1" at bounding box center [559, 225] width 279 height 17
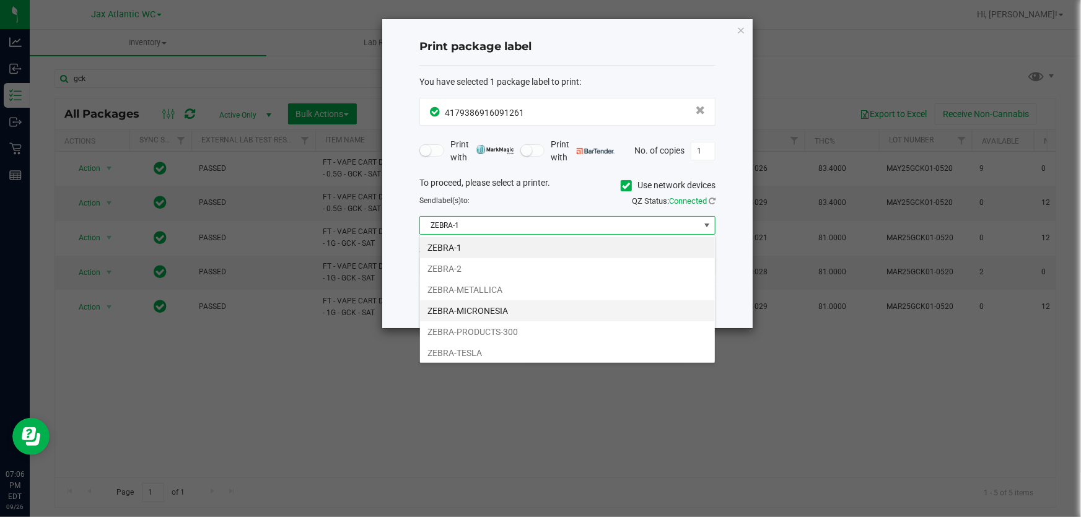
click at [487, 309] on li "ZEBRA-MICRONESIA" at bounding box center [567, 311] width 295 height 21
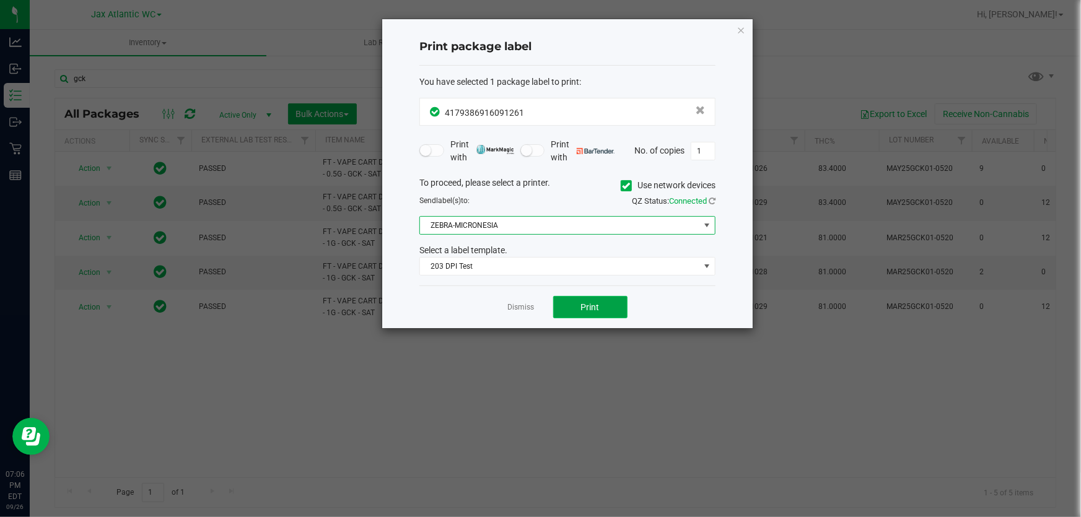
click at [580, 303] on button "Print" at bounding box center [590, 307] width 74 height 22
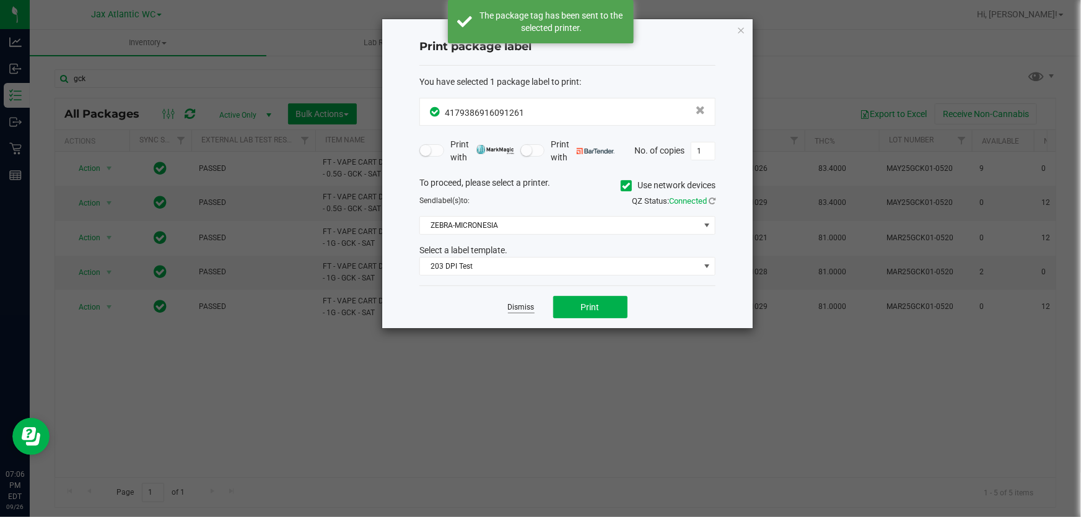
click at [524, 309] on link "Dismiss" at bounding box center [521, 307] width 27 height 11
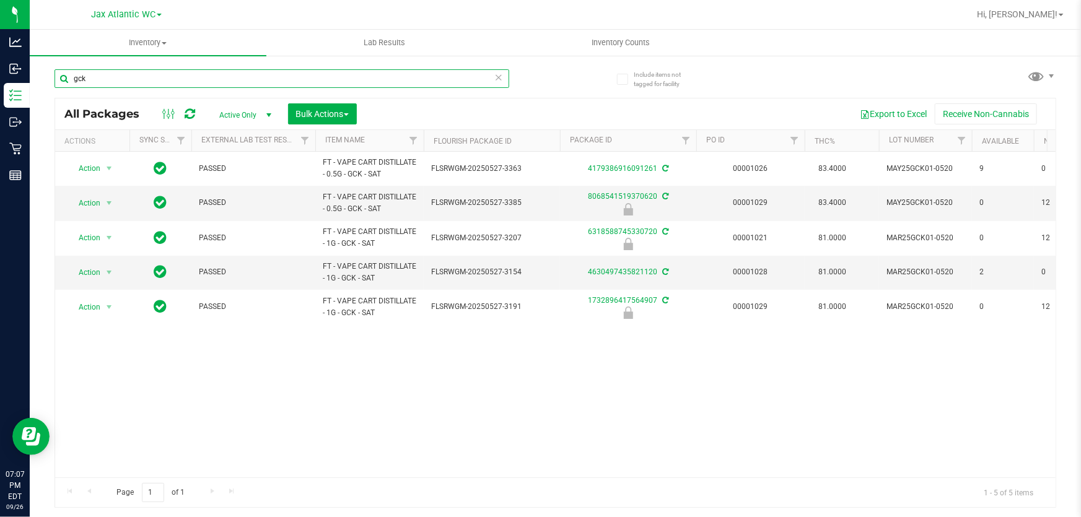
drag, startPoint x: 105, startPoint y: 74, endPoint x: 36, endPoint y: 105, distance: 76.3
click at [36, 105] on div "Include items not tagged for facility gck All Packages Active Only Active Only …" at bounding box center [555, 244] width 1051 height 378
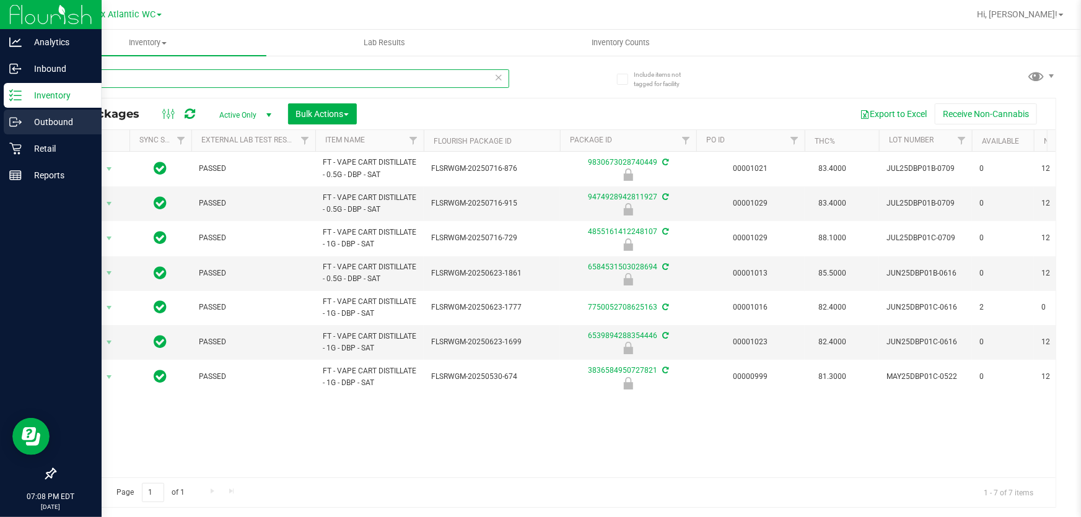
drag, startPoint x: 151, startPoint y: 84, endPoint x: 6, endPoint y: 110, distance: 147.3
click at [6, 110] on div "Analytics Inbound Inventory Outbound Retail Reports 07:08 PM EDT 09/26/2025 09/…" at bounding box center [540, 258] width 1081 height 517
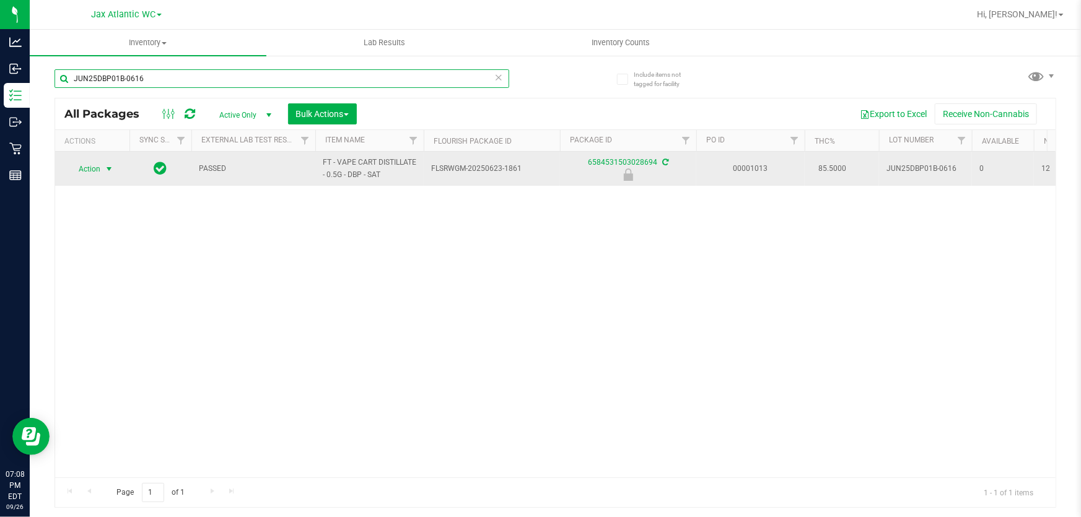
type input "JUN25DBP01B-0616"
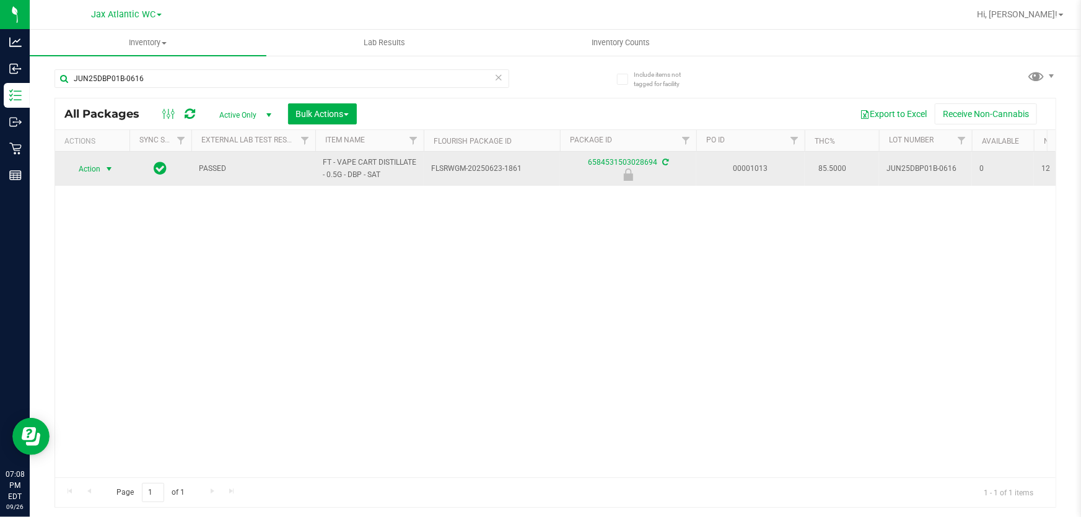
click at [87, 170] on span "Action" at bounding box center [84, 168] width 33 height 17
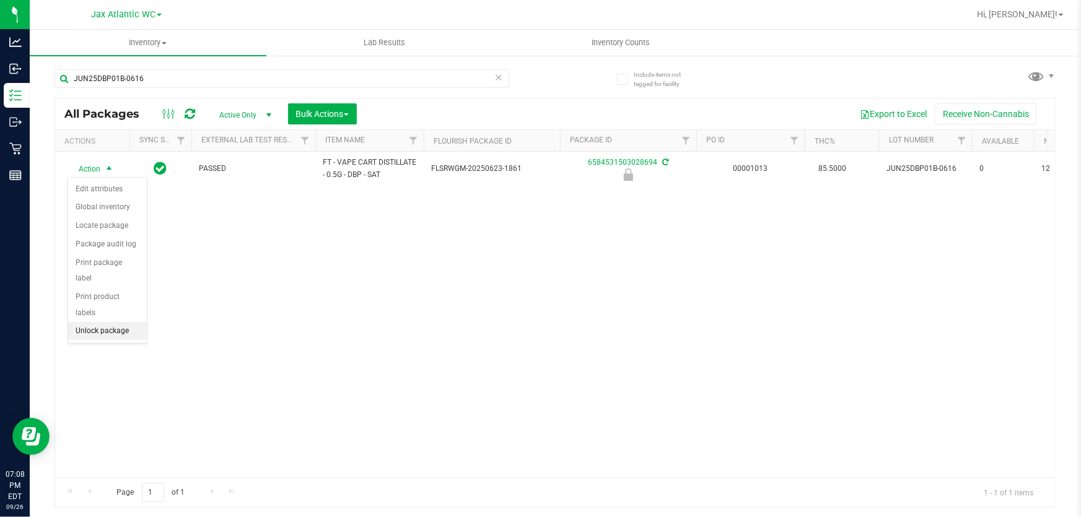
click at [119, 322] on li "Unlock package" at bounding box center [107, 331] width 79 height 19
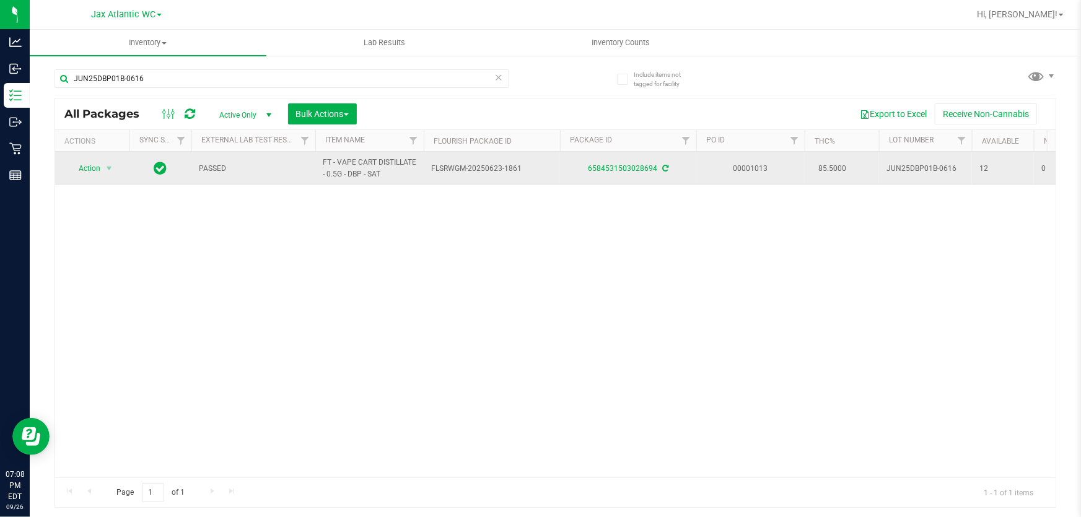
click at [82, 166] on span "Action" at bounding box center [84, 168] width 33 height 17
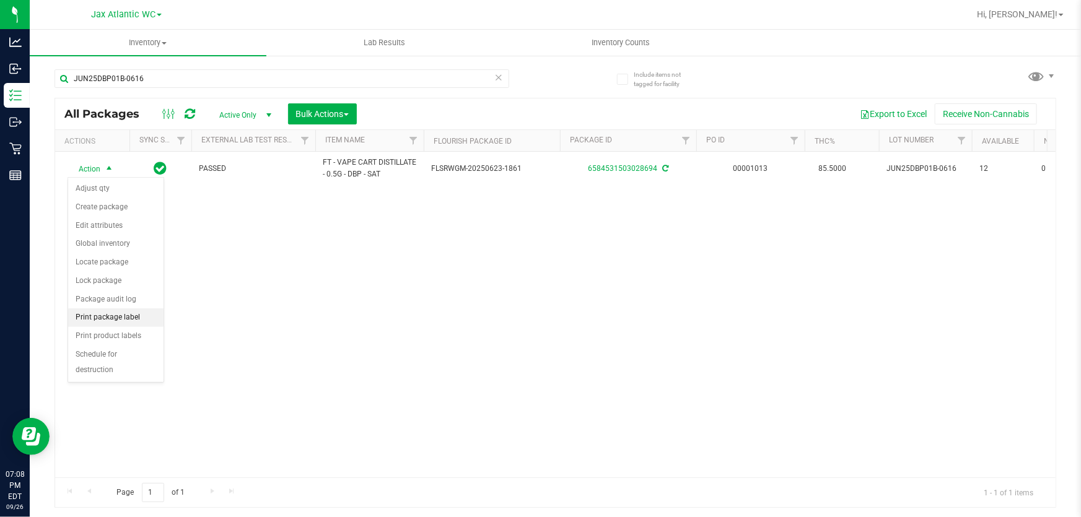
drag, startPoint x: 132, startPoint y: 320, endPoint x: 149, endPoint y: 314, distance: 18.4
click at [131, 318] on li "Print package label" at bounding box center [115, 318] width 95 height 19
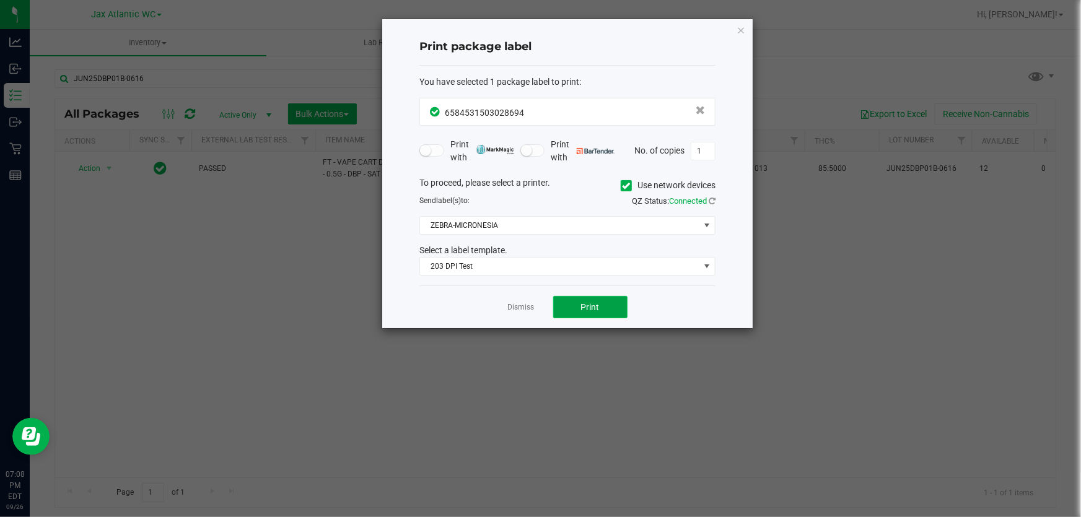
click at [611, 315] on button "Print" at bounding box center [590, 307] width 74 height 22
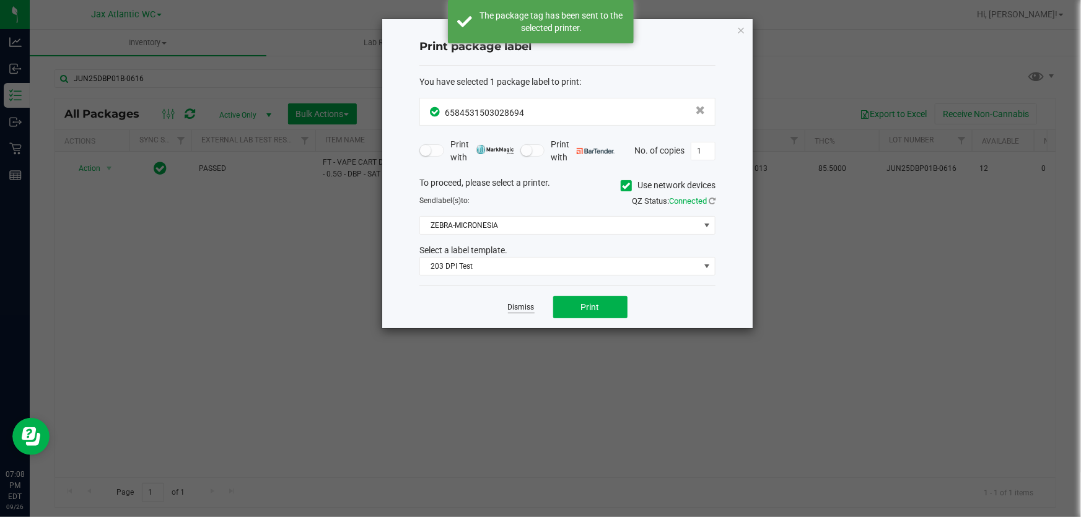
click at [518, 310] on link "Dismiss" at bounding box center [521, 307] width 27 height 11
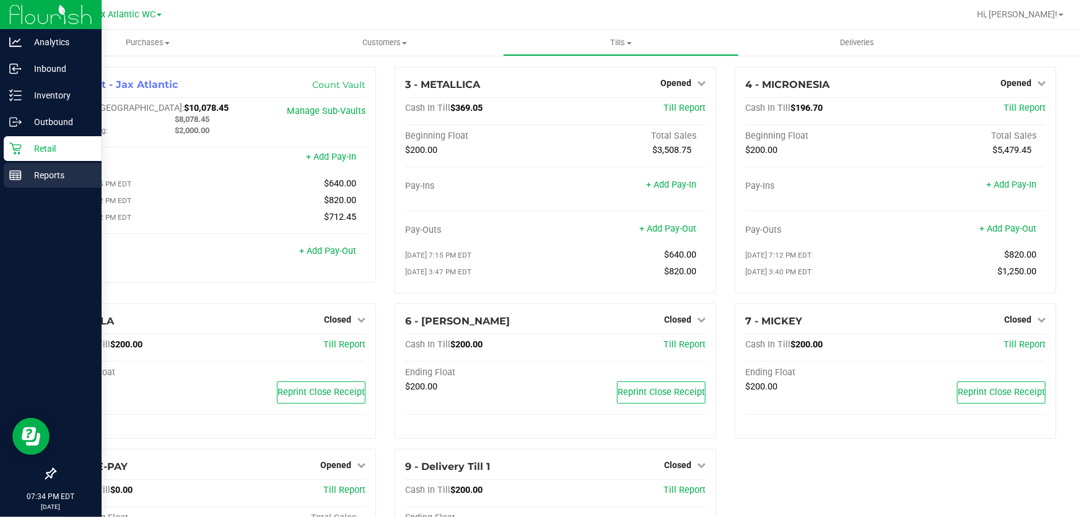
click at [19, 176] on icon at bounding box center [15, 175] width 12 height 12
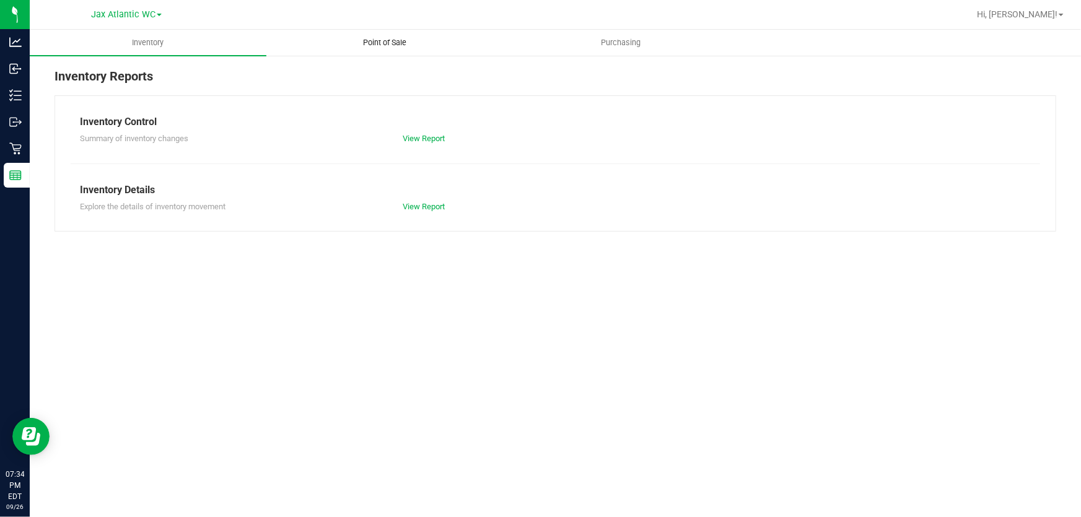
click at [385, 45] on span "Point of Sale" at bounding box center [384, 42] width 77 height 11
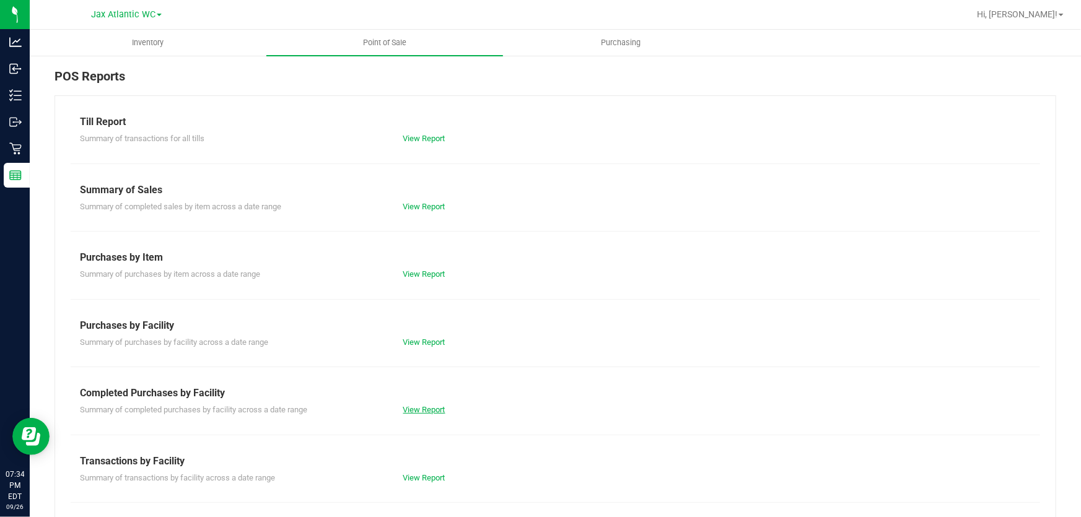
click at [406, 410] on link "View Report" at bounding box center [424, 409] width 42 height 9
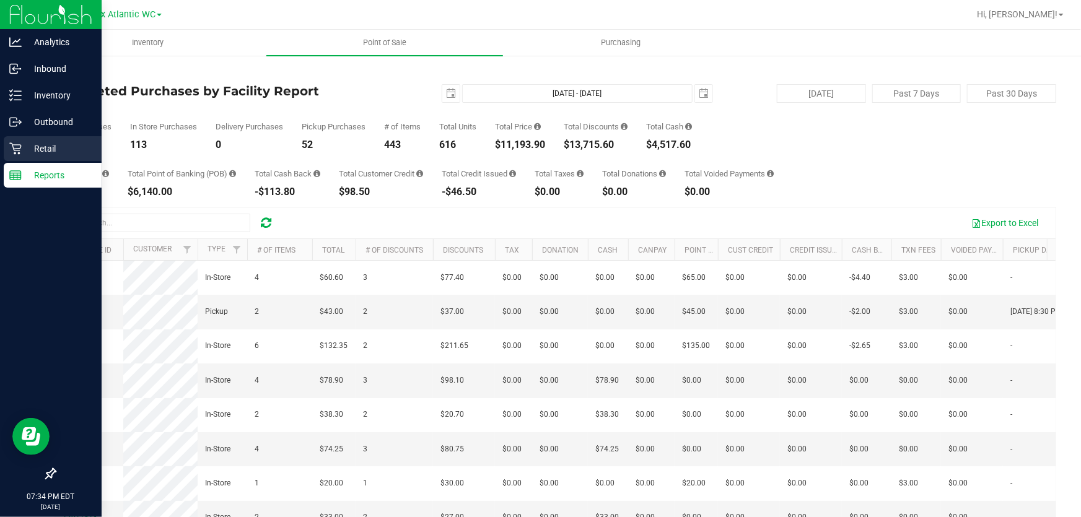
click at [24, 149] on p "Retail" at bounding box center [59, 148] width 74 height 15
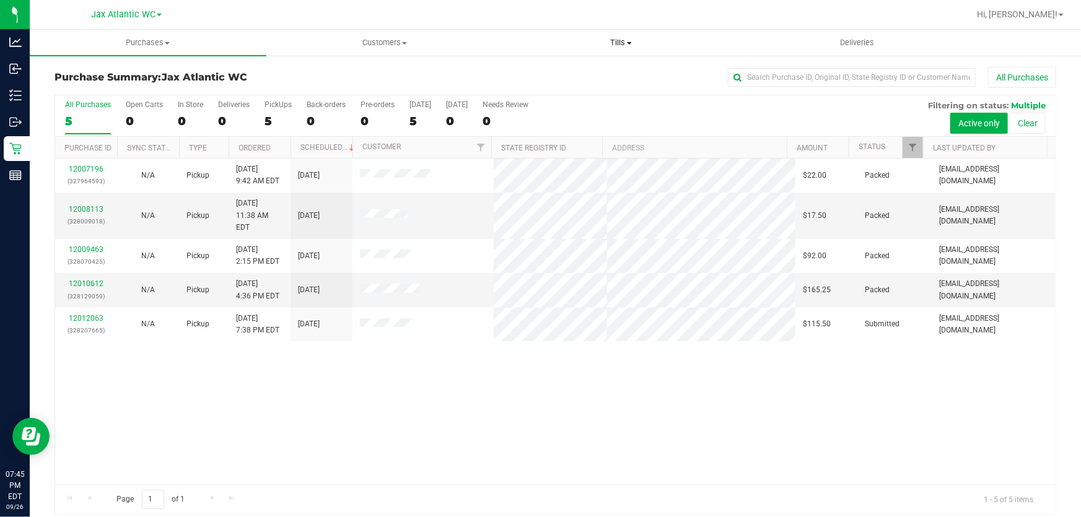
click at [622, 42] on span "Tills" at bounding box center [621, 42] width 235 height 11
click at [519, 15] on div at bounding box center [595, 14] width 747 height 24
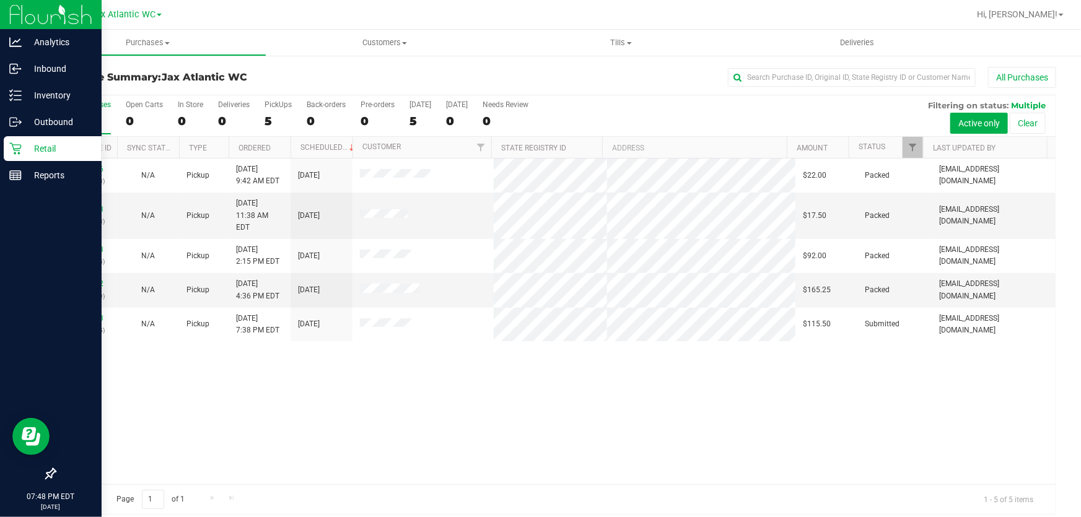
click at [22, 147] on p "Retail" at bounding box center [59, 148] width 74 height 15
click at [26, 150] on p "Retail" at bounding box center [59, 148] width 74 height 15
click at [43, 156] on p "Retail" at bounding box center [59, 148] width 74 height 15
click at [31, 141] on p "Retail" at bounding box center [59, 148] width 74 height 15
click at [22, 149] on p "Retail" at bounding box center [59, 148] width 74 height 15
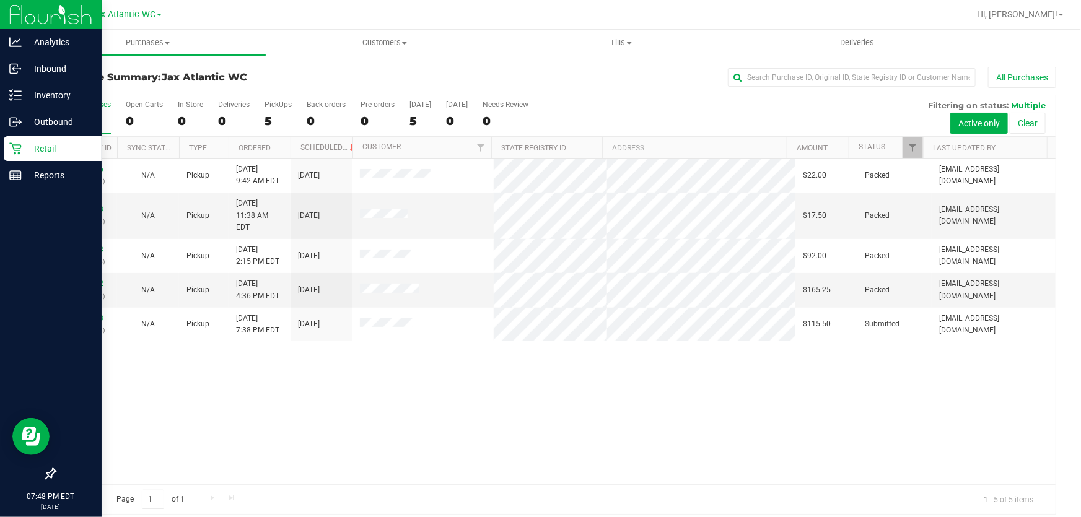
click at [33, 145] on p "Retail" at bounding box center [59, 148] width 74 height 15
click at [38, 152] on p "Retail" at bounding box center [59, 148] width 74 height 15
click at [17, 147] on icon at bounding box center [15, 149] width 12 height 12
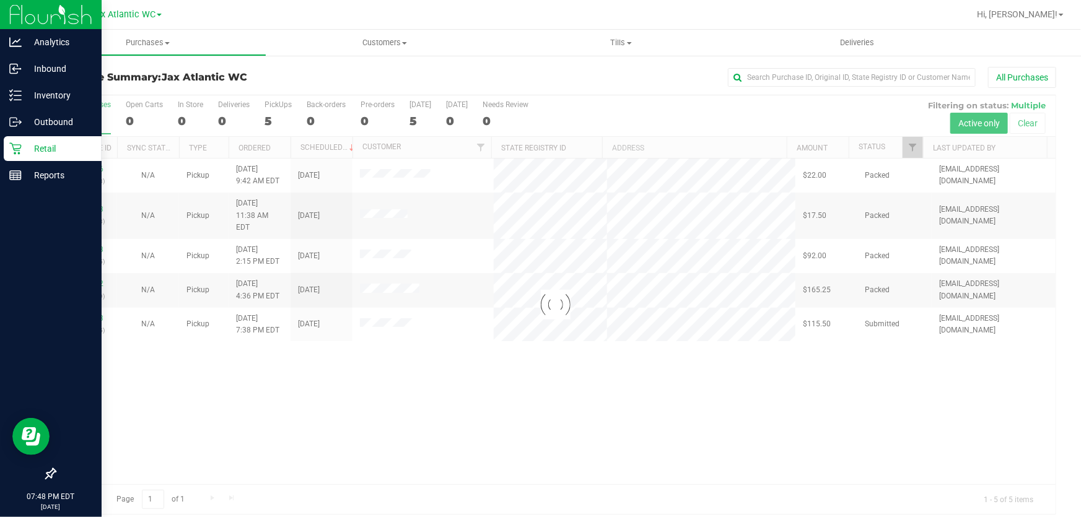
click at [16, 148] on icon at bounding box center [15, 149] width 12 height 12
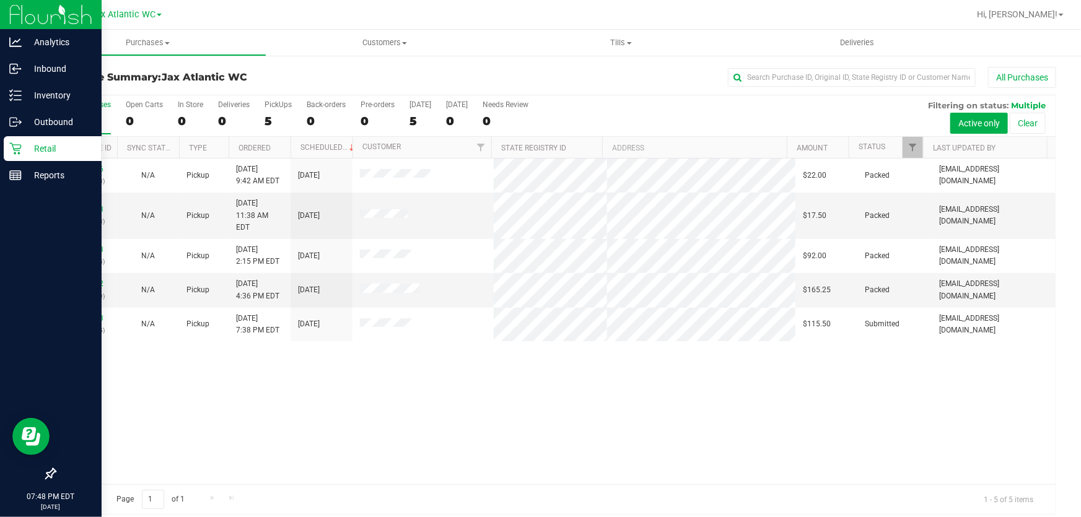
click at [22, 154] on p "Retail" at bounding box center [59, 148] width 74 height 15
click at [30, 154] on p "Retail" at bounding box center [59, 148] width 74 height 15
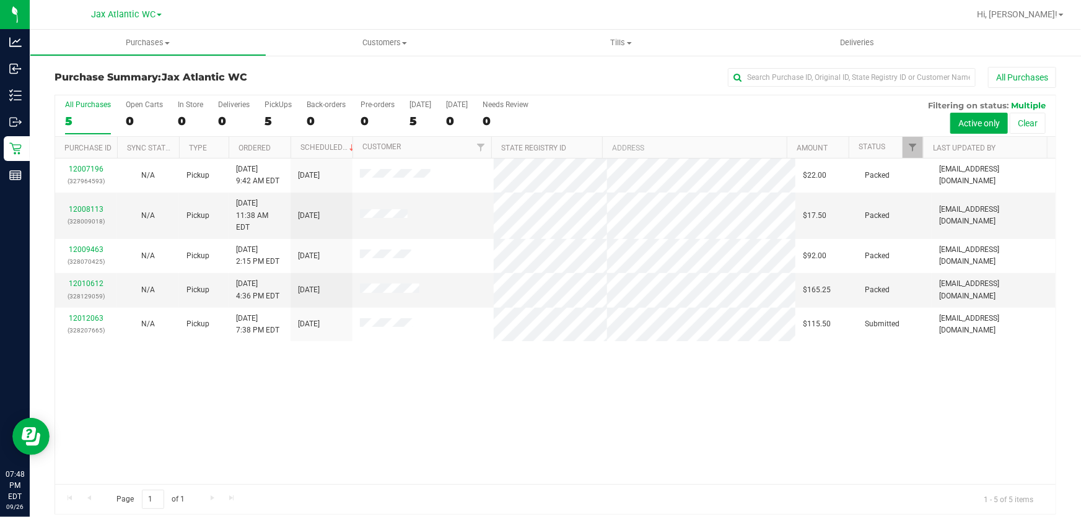
click at [467, 424] on div "12007196 (327964593) N/A Pickup [DATE] 9:42 AM EDT 9/26/2025 $22.00 Packed [EMA…" at bounding box center [555, 322] width 1001 height 326
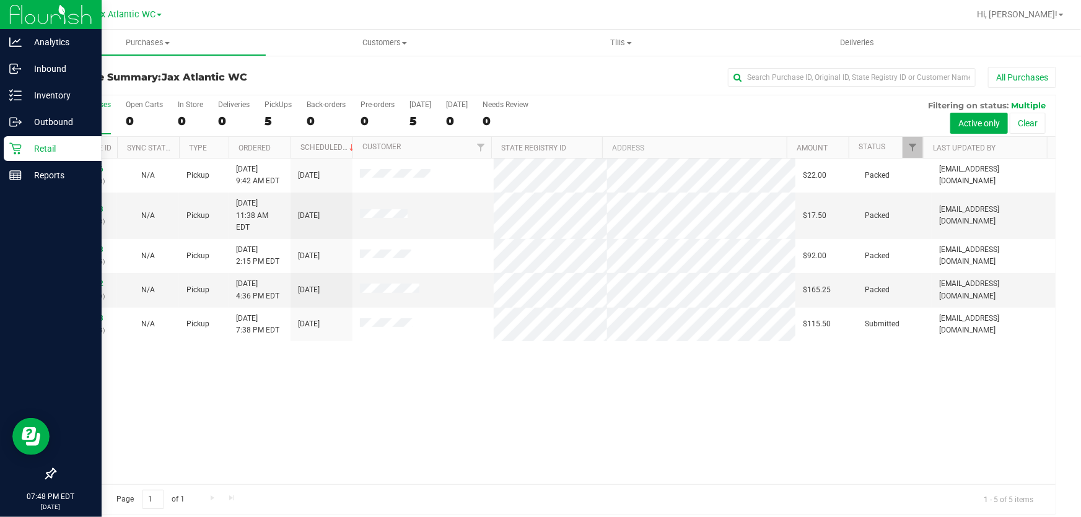
click at [37, 153] on p "Retail" at bounding box center [59, 148] width 74 height 15
